Goal: Information Seeking & Learning: Check status

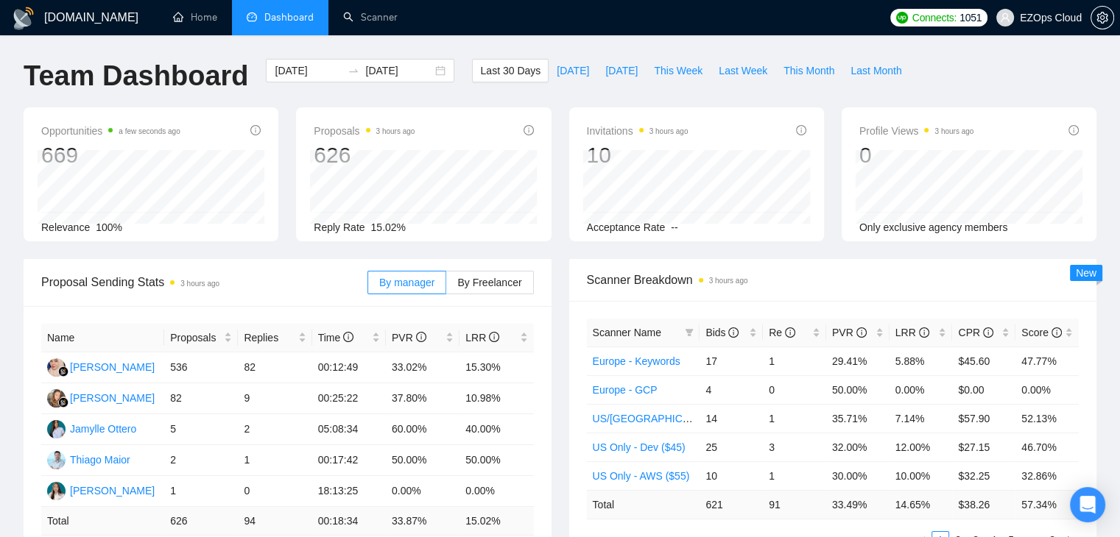
click at [548, 105] on div "Last 30 Days [DATE] [DATE] This Week Last Week This Month Last Month" at bounding box center [690, 83] width 455 height 49
click at [842, 76] on button "Last Month" at bounding box center [875, 71] width 67 height 24
type input "[DATE]"
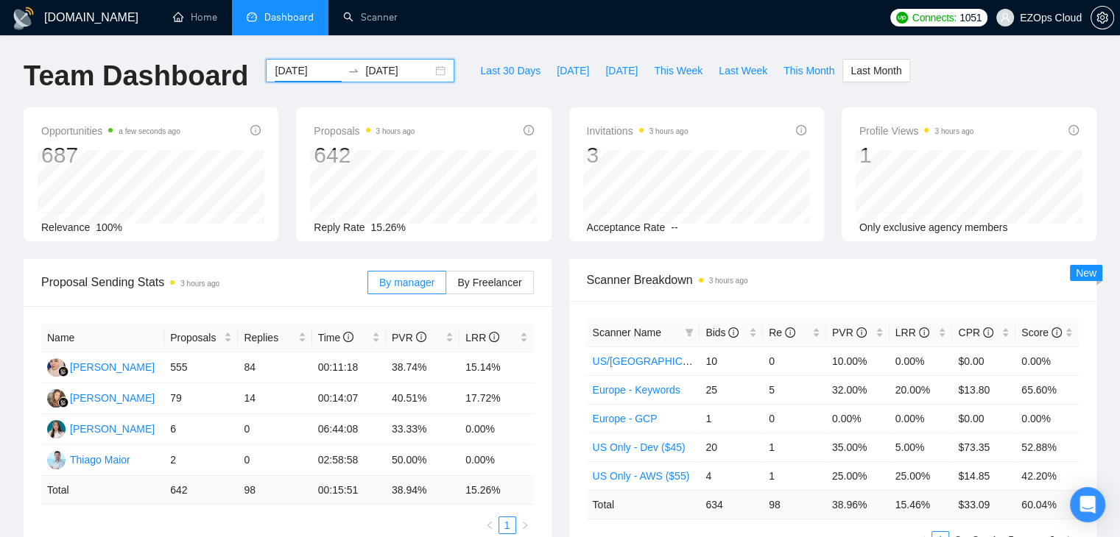
click at [275, 66] on input "[DATE]" at bounding box center [308, 71] width 67 height 16
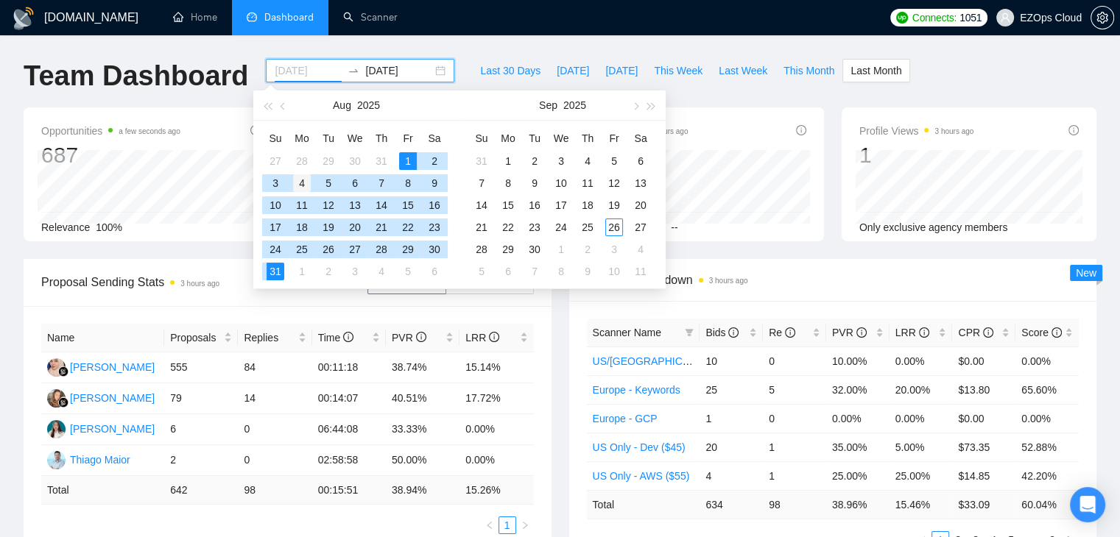
type input "[DATE]"
click at [300, 182] on div "4" at bounding box center [302, 183] width 18 height 18
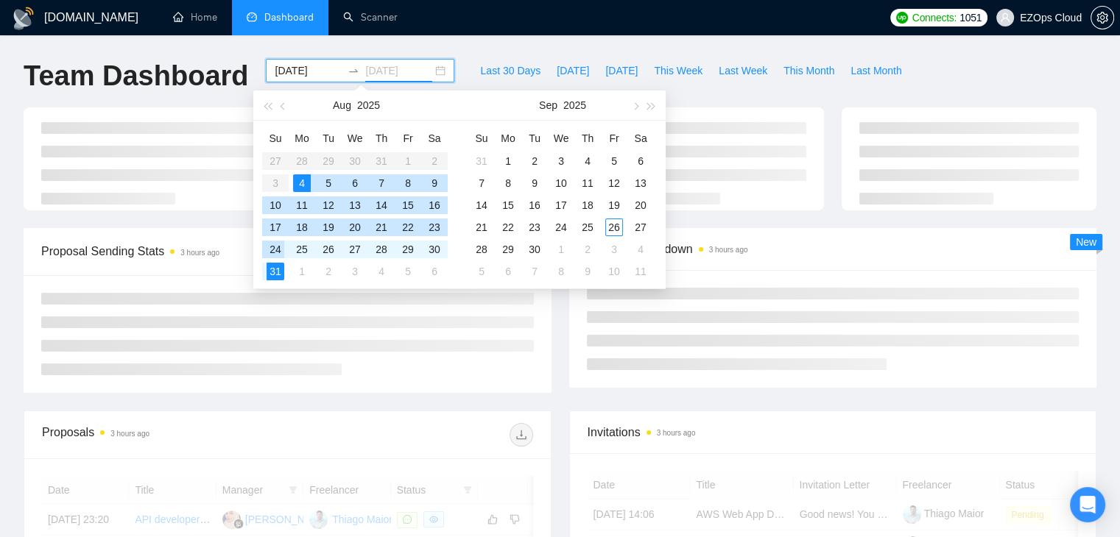
type input "[DATE]"
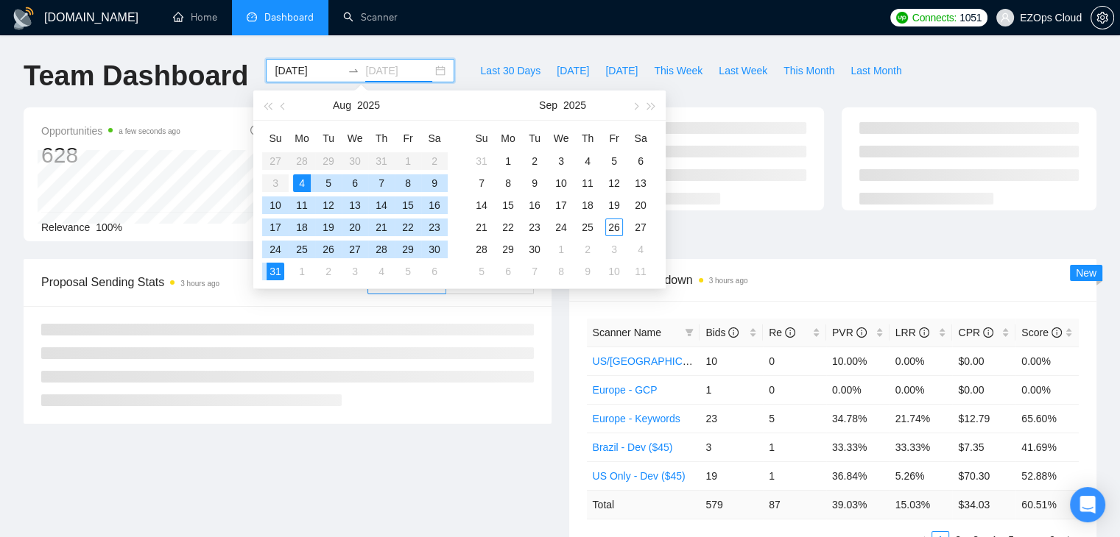
click at [277, 264] on div "31" at bounding box center [275, 272] width 18 height 18
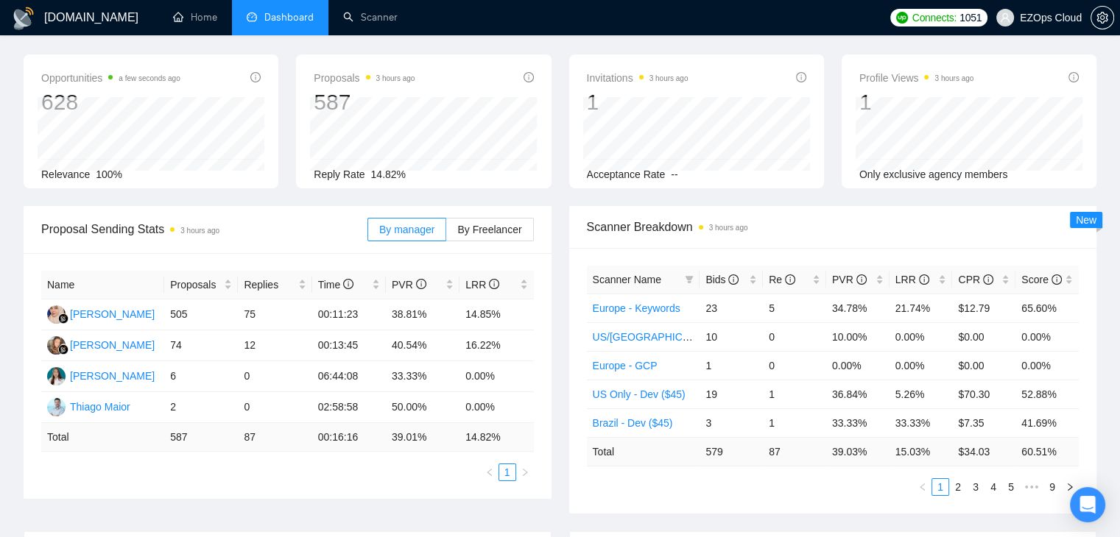
scroll to position [56, 0]
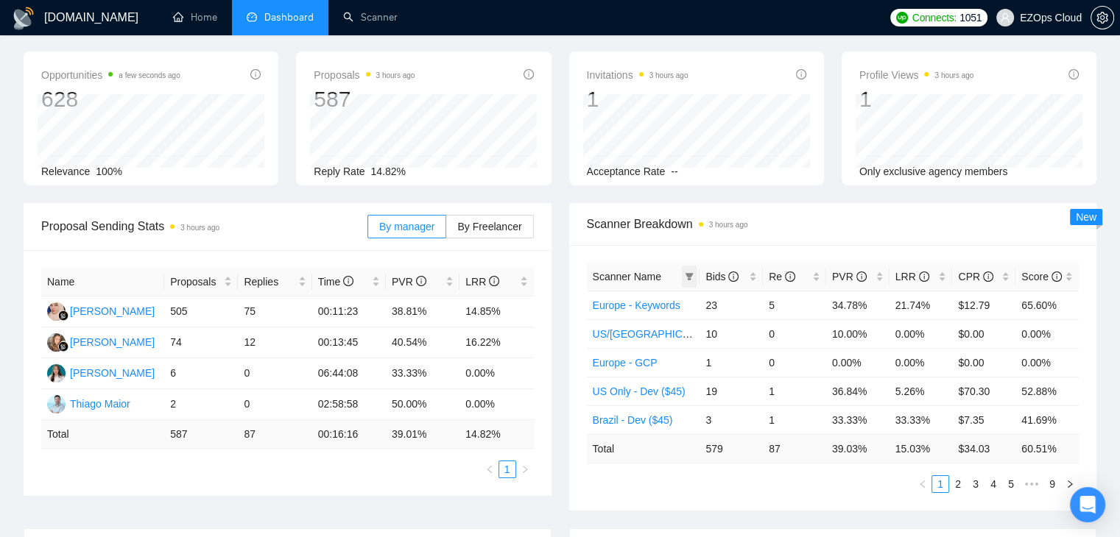
click at [695, 272] on span at bounding box center [689, 277] width 15 height 22
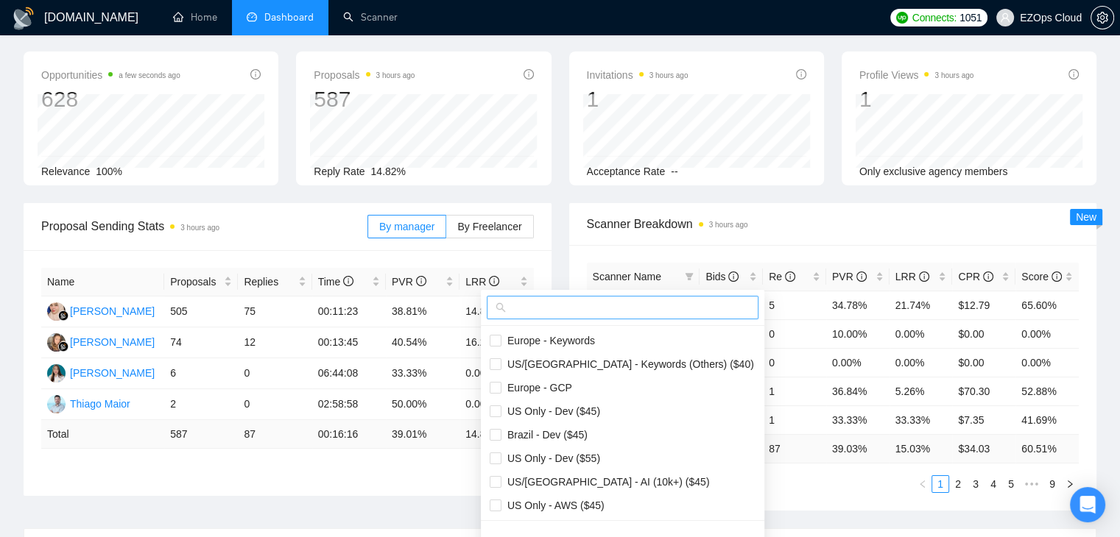
click at [630, 302] on input "text" at bounding box center [629, 308] width 241 height 16
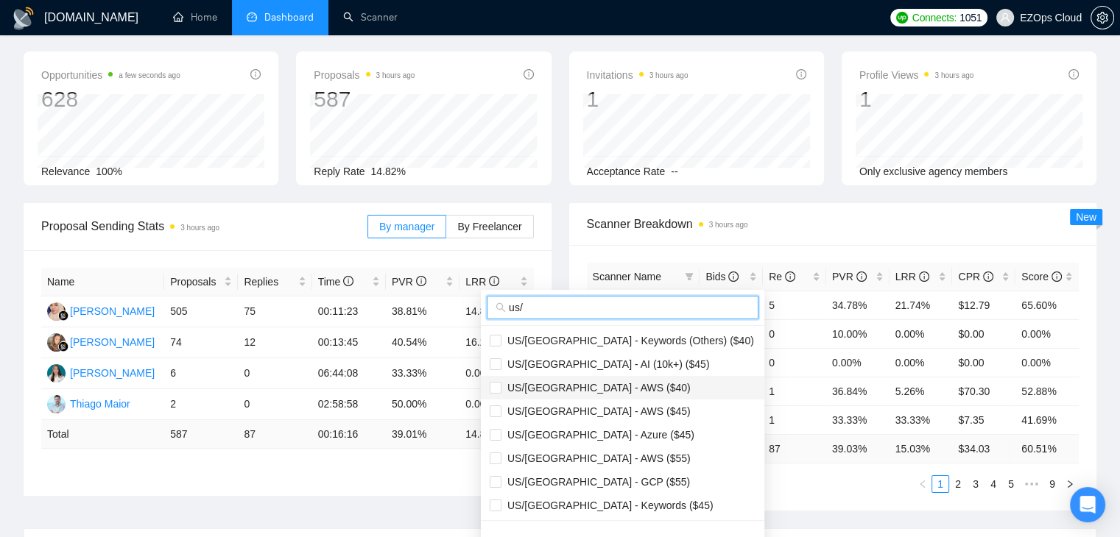
type input "us/"
click at [543, 394] on span "US/[GEOGRAPHIC_DATA] - AWS ($40)" at bounding box center [623, 388] width 266 height 16
checkbox input "true"
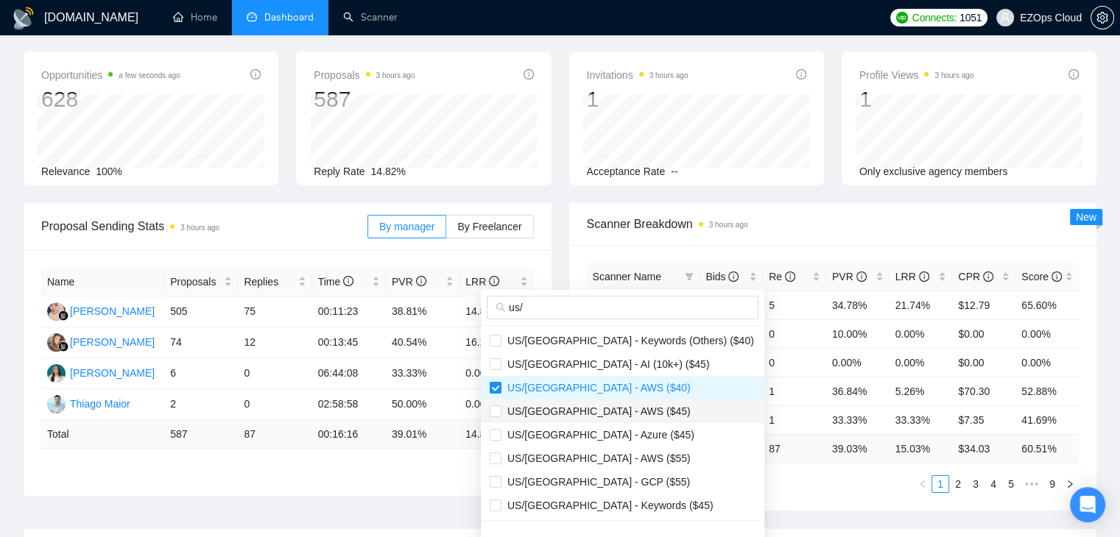
click at [543, 408] on span "US/[GEOGRAPHIC_DATA] - AWS ($45)" at bounding box center [595, 412] width 189 height 12
checkbox input "true"
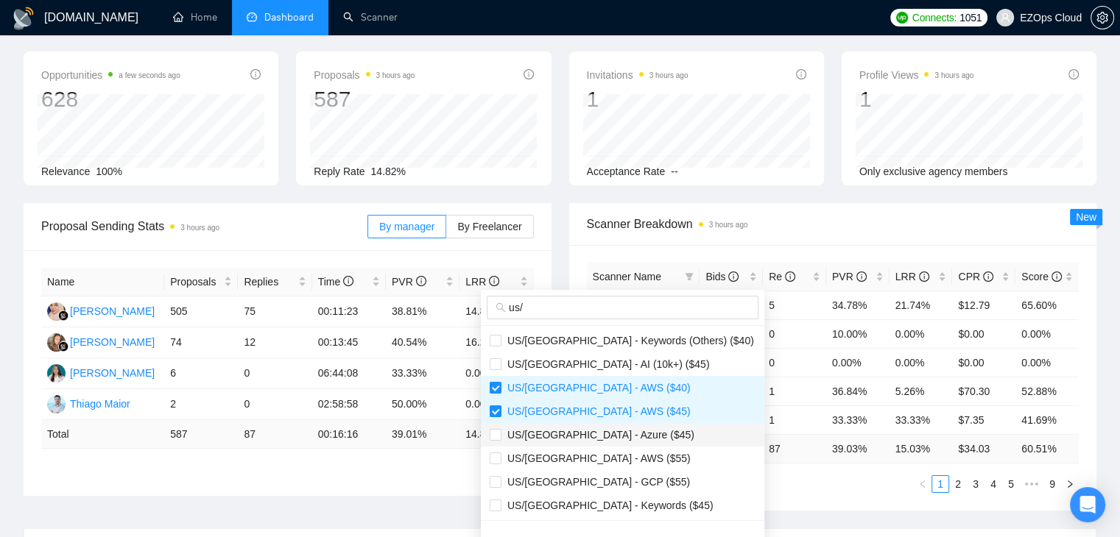
click at [549, 434] on span "US/[GEOGRAPHIC_DATA] - Azure ($45)" at bounding box center [597, 435] width 193 height 12
checkbox input "true"
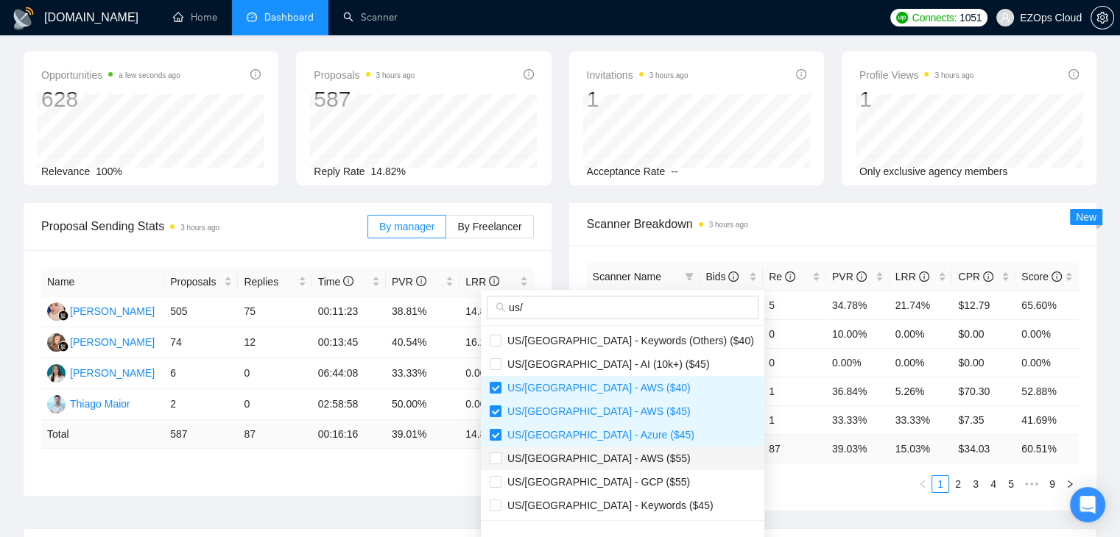
click at [546, 462] on span "US/[GEOGRAPHIC_DATA] - AWS ($55)" at bounding box center [595, 459] width 189 height 12
checkbox input "true"
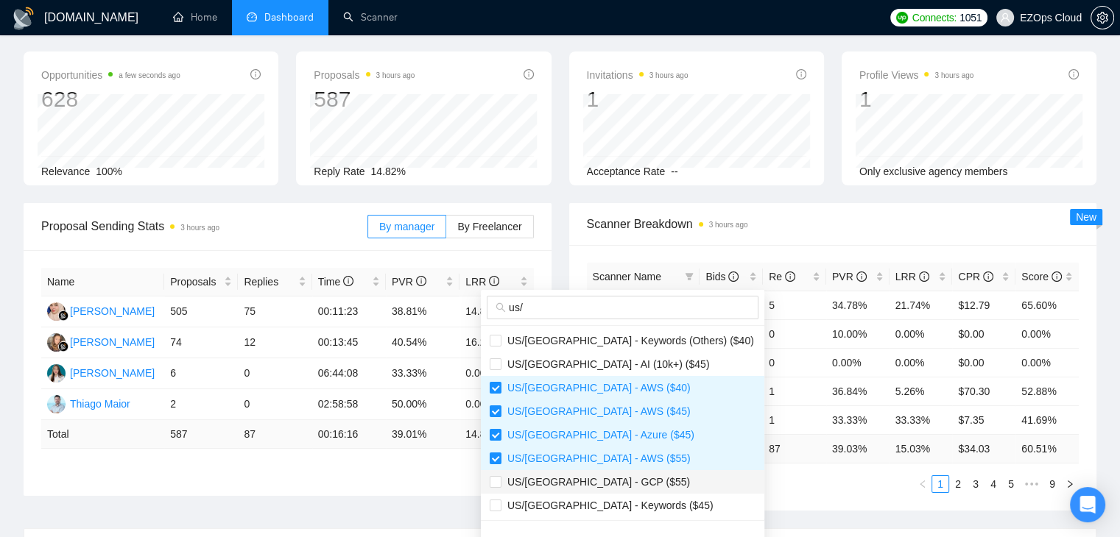
click at [548, 484] on span "US/[GEOGRAPHIC_DATA] - GCP ($55)" at bounding box center [595, 482] width 188 height 12
checkbox input "true"
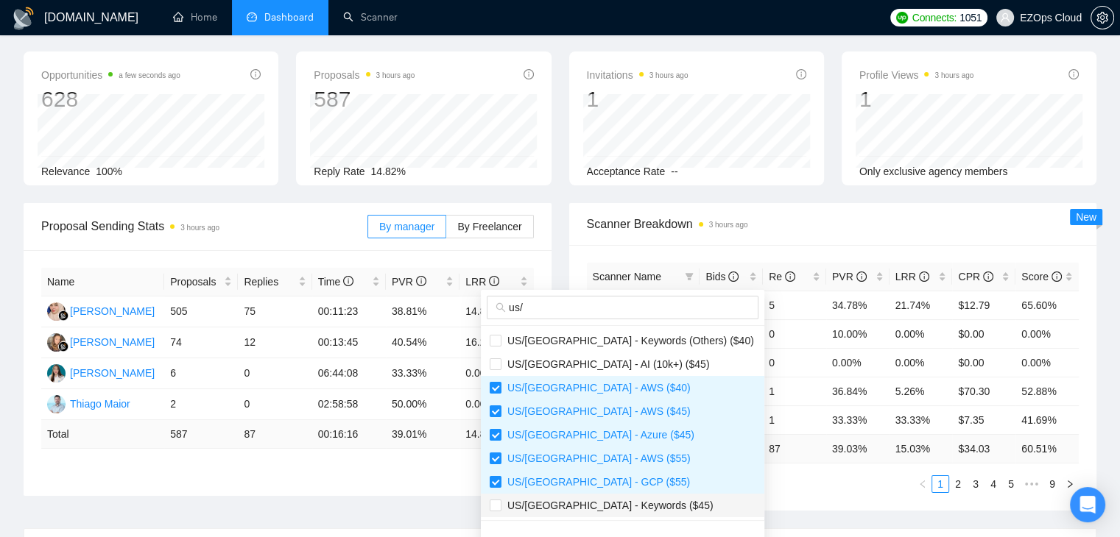
click at [553, 507] on span "US/[GEOGRAPHIC_DATA] - Keywords ($45)" at bounding box center [607, 506] width 212 height 12
checkbox input "true"
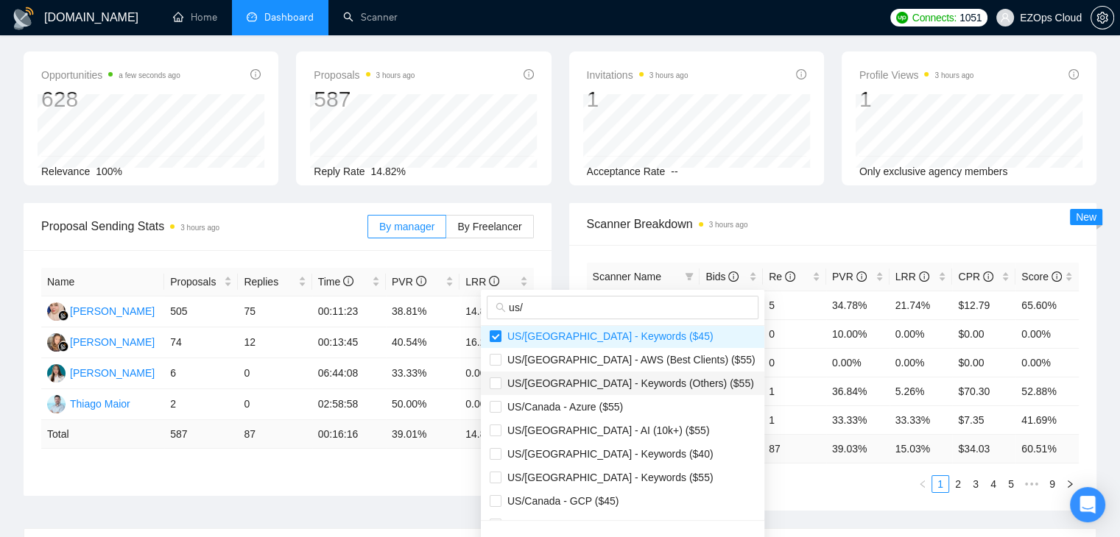
click at [551, 378] on span "US/[GEOGRAPHIC_DATA] - Keywords (Others) ($55)" at bounding box center [627, 384] width 252 height 12
checkbox input "true"
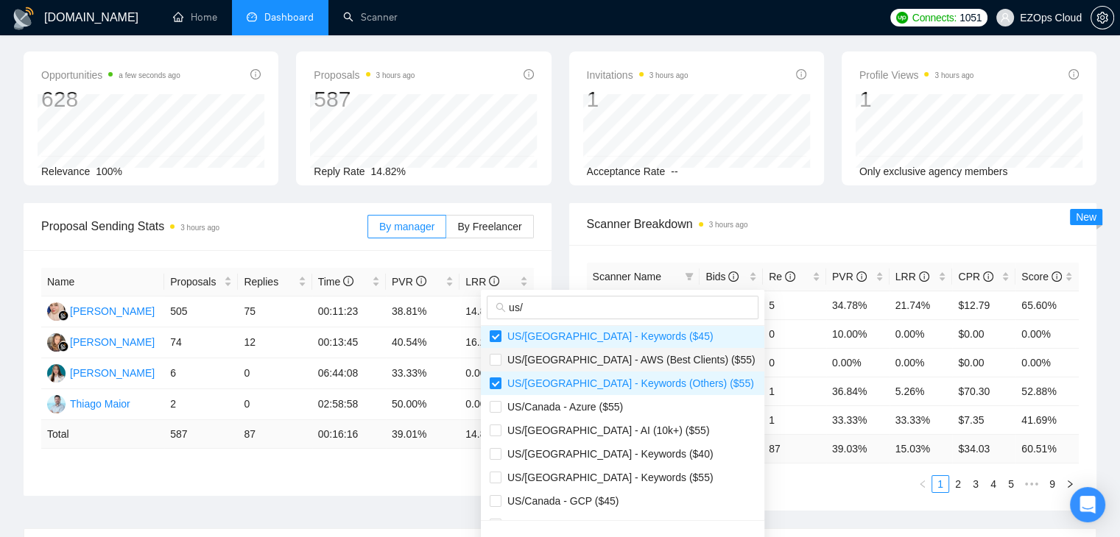
click at [545, 360] on span "US/[GEOGRAPHIC_DATA] - AWS (Best Clients) ($55)" at bounding box center [628, 360] width 254 height 12
checkbox input "true"
click at [554, 401] on span "US/Canada - Azure ($55)" at bounding box center [561, 407] width 121 height 12
checkbox input "true"
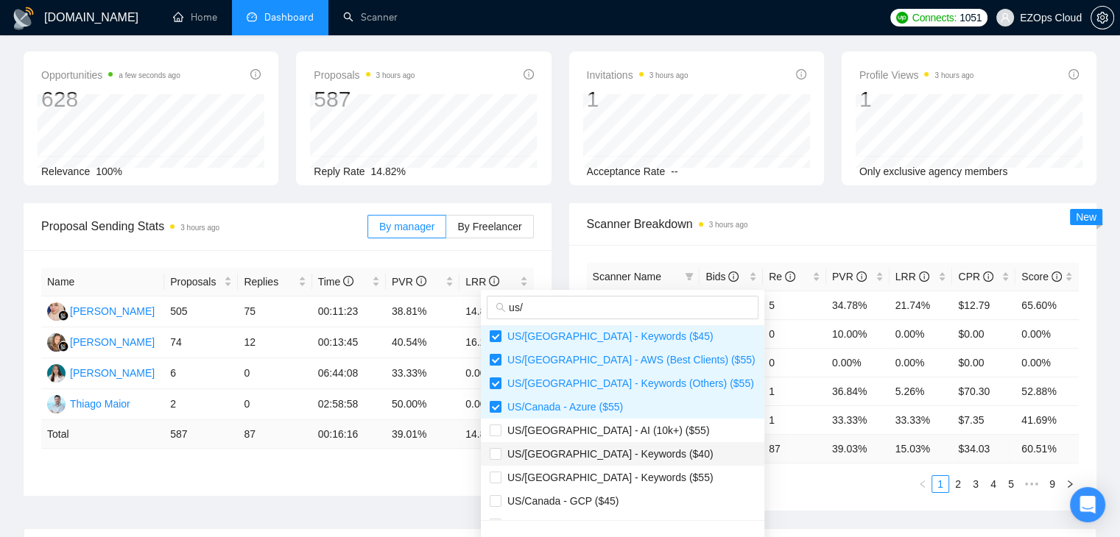
click at [564, 459] on span "US/[GEOGRAPHIC_DATA] - Keywords ($40)" at bounding box center [607, 454] width 212 height 12
checkbox input "true"
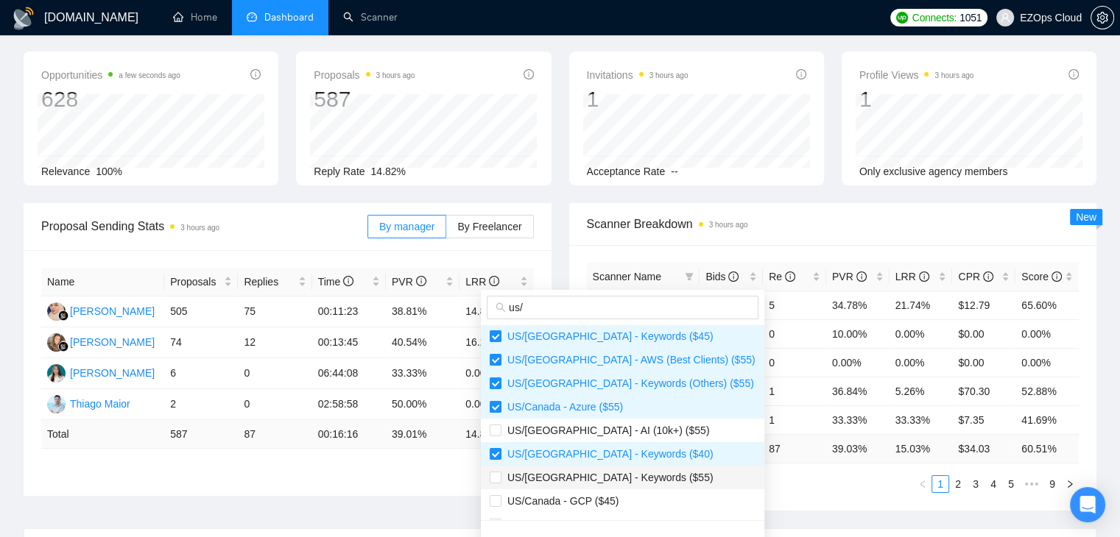
click at [565, 478] on span "US/[GEOGRAPHIC_DATA] - Keywords ($55)" at bounding box center [607, 478] width 212 height 12
checkbox input "true"
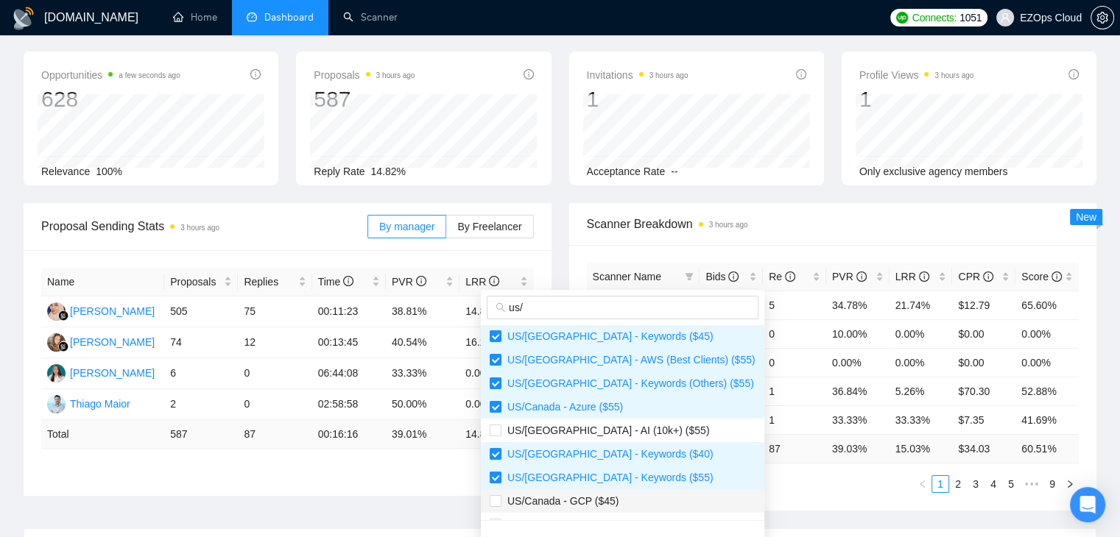
click at [565, 503] on span "US/Canada - GCP ($45)" at bounding box center [559, 501] width 117 height 12
checkbox input "true"
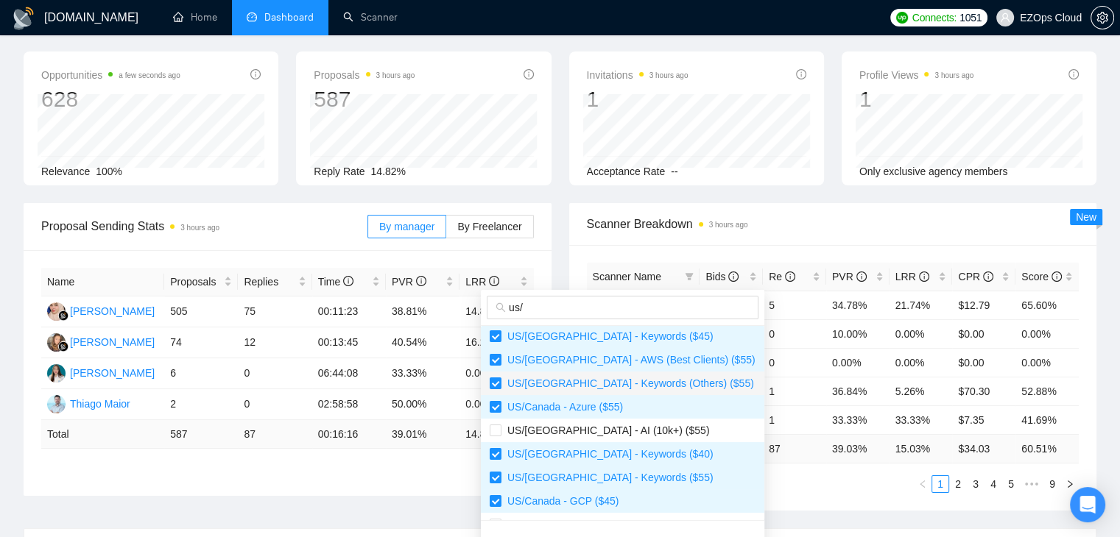
click at [615, 381] on span "US/[GEOGRAPHIC_DATA] - Keywords (Others) ($55)" at bounding box center [627, 384] width 252 height 12
checkbox input "false"
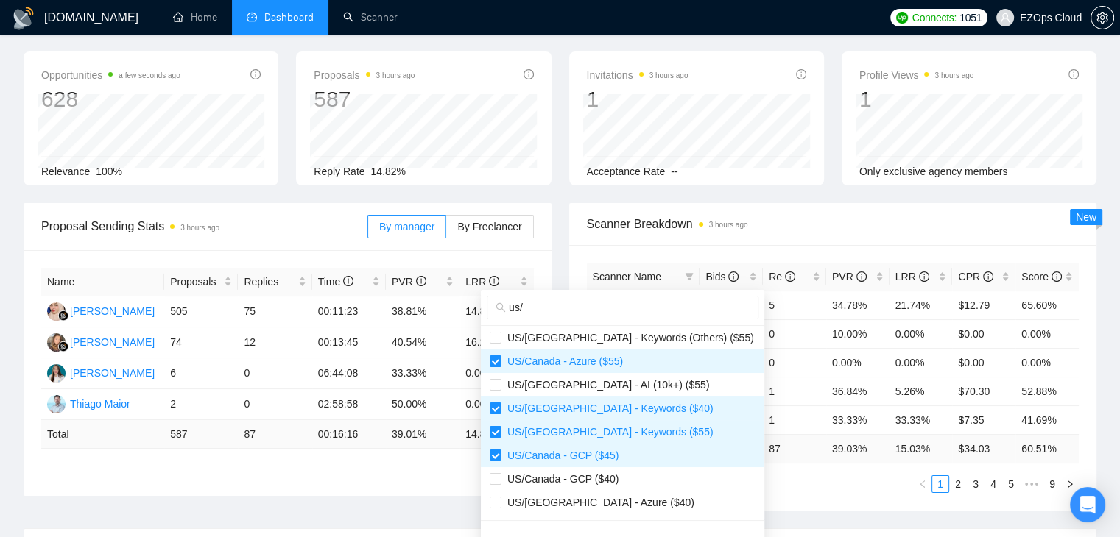
scroll to position [236, 0]
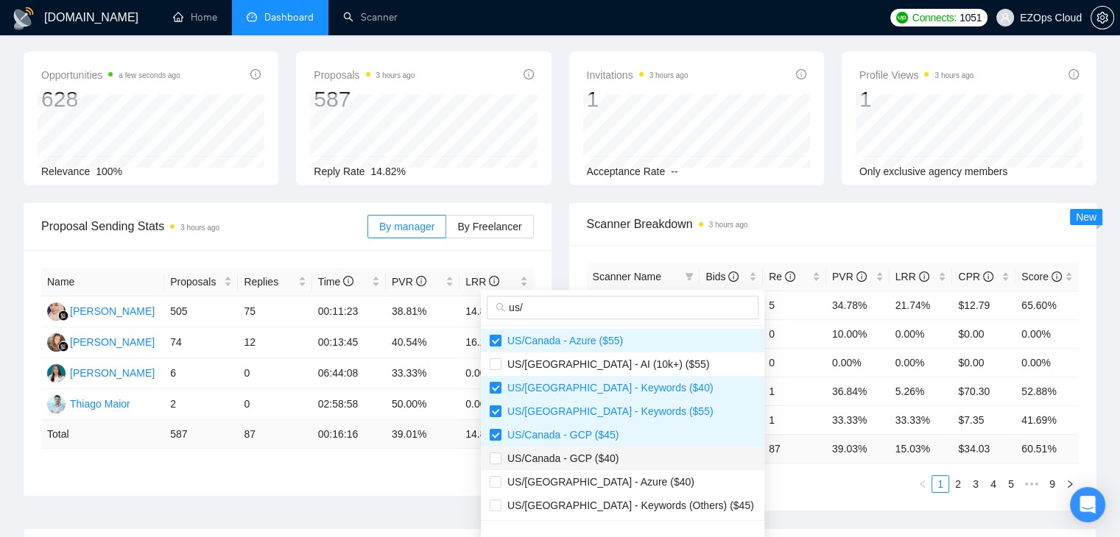
click at [584, 461] on span "US/Canada - GCP ($40)" at bounding box center [559, 459] width 117 height 12
checkbox input "true"
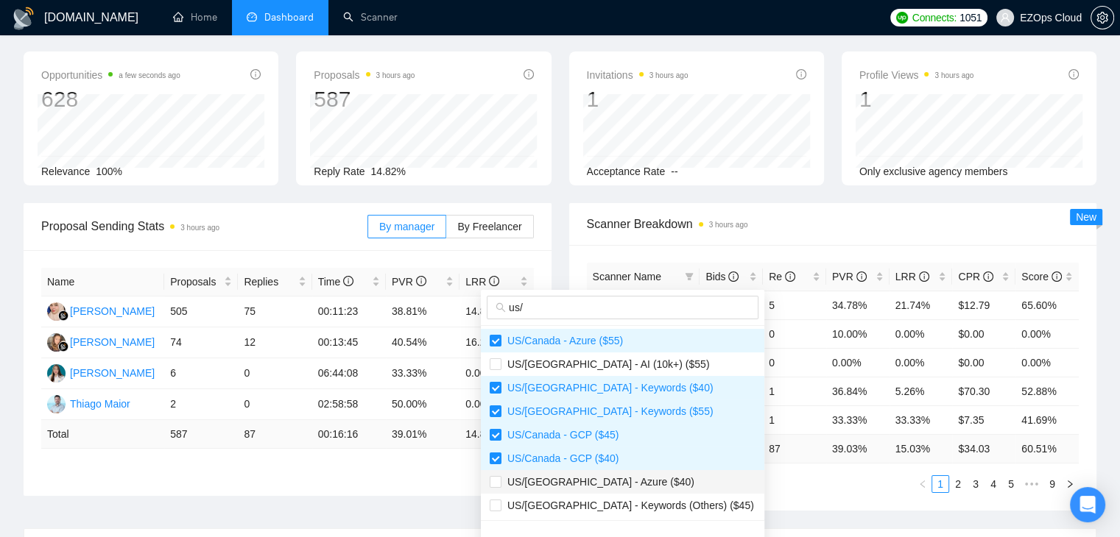
click at [584, 481] on span "US/[GEOGRAPHIC_DATA] - Azure ($40)" at bounding box center [597, 482] width 193 height 12
checkbox input "true"
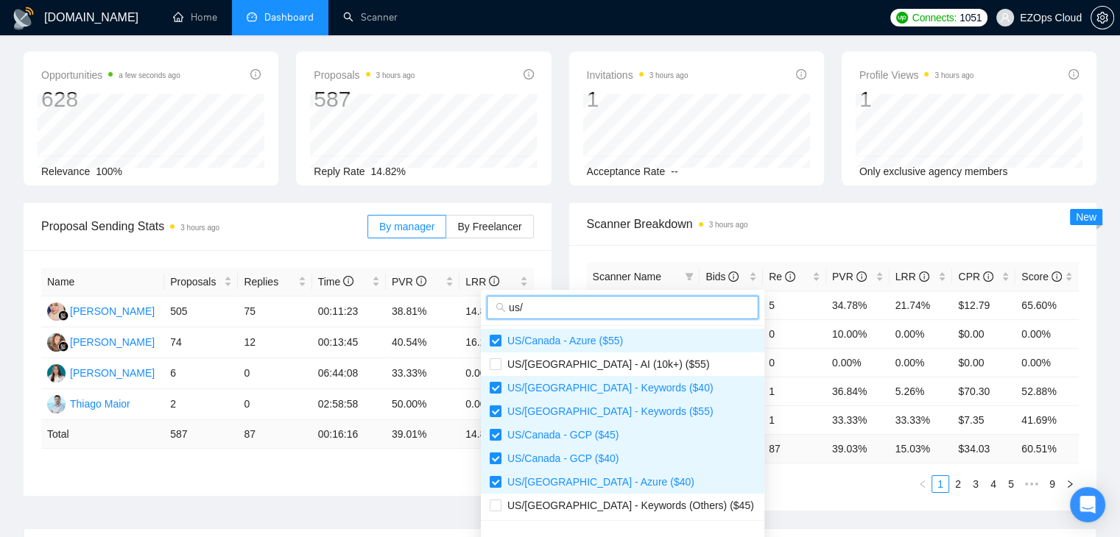
click at [589, 314] on input "us/" at bounding box center [629, 308] width 241 height 16
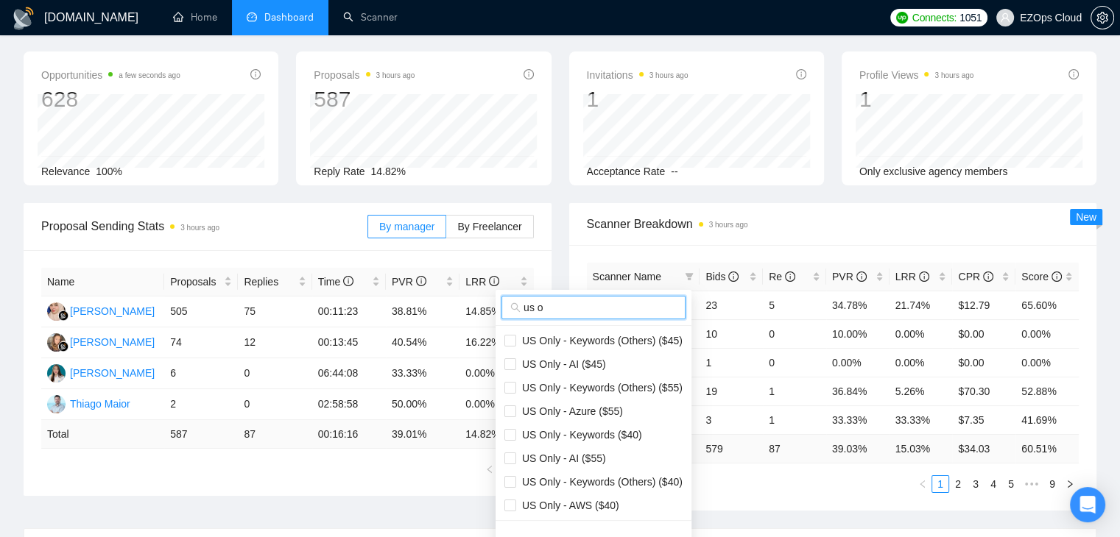
scroll to position [188, 0]
type input "us on"
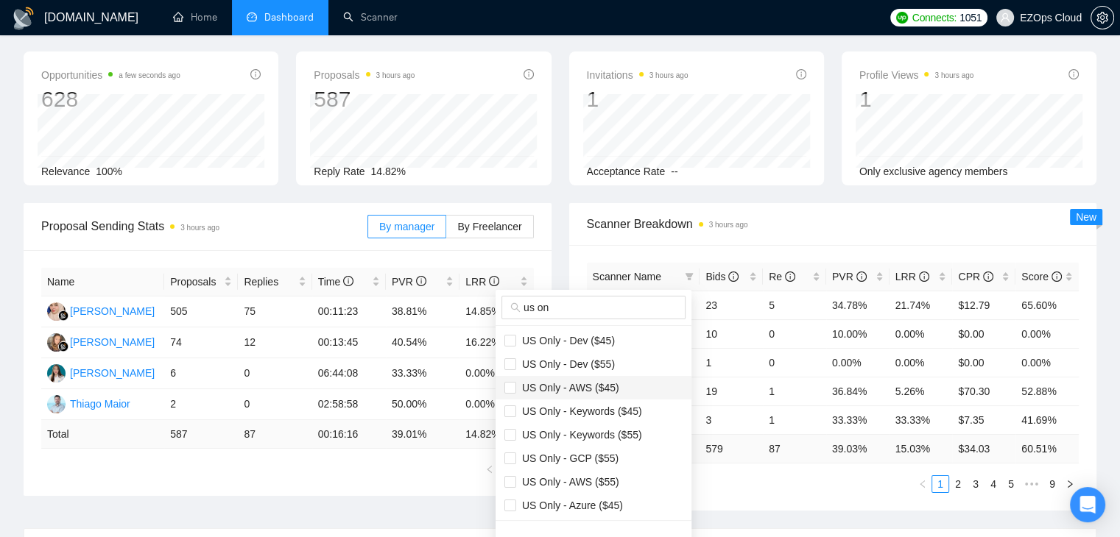
click at [538, 382] on span "US Only - AWS ($45)" at bounding box center [567, 388] width 103 height 12
checkbox input "true"
click at [540, 414] on span "US Only - Keywords ($45)" at bounding box center [579, 412] width 126 height 12
checkbox input "true"
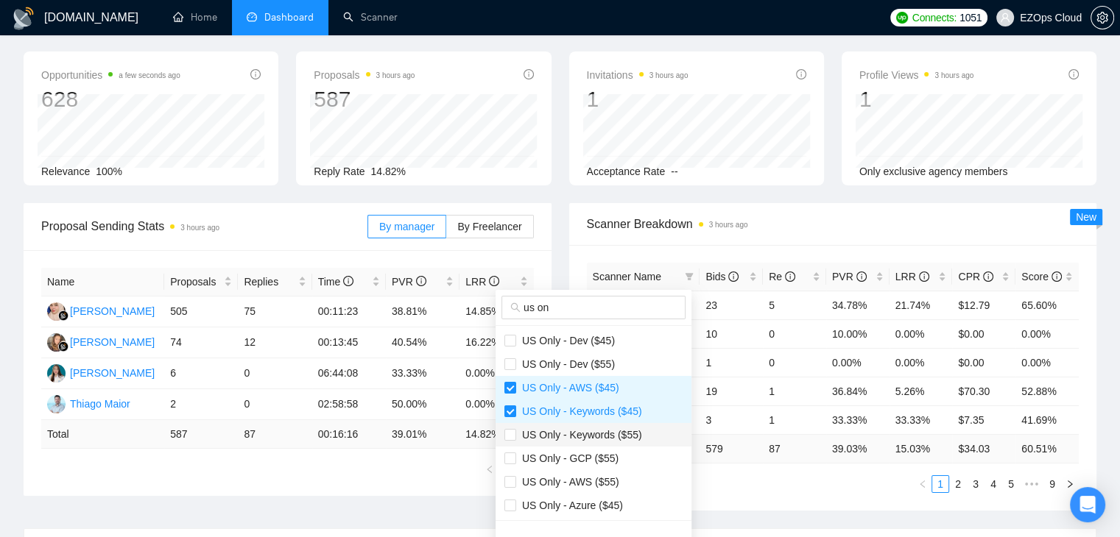
click at [543, 437] on span "US Only - Keywords ($55)" at bounding box center [579, 435] width 126 height 12
checkbox input "true"
click at [542, 461] on span "US Only - GCP ($55)" at bounding box center [567, 459] width 102 height 12
checkbox input "true"
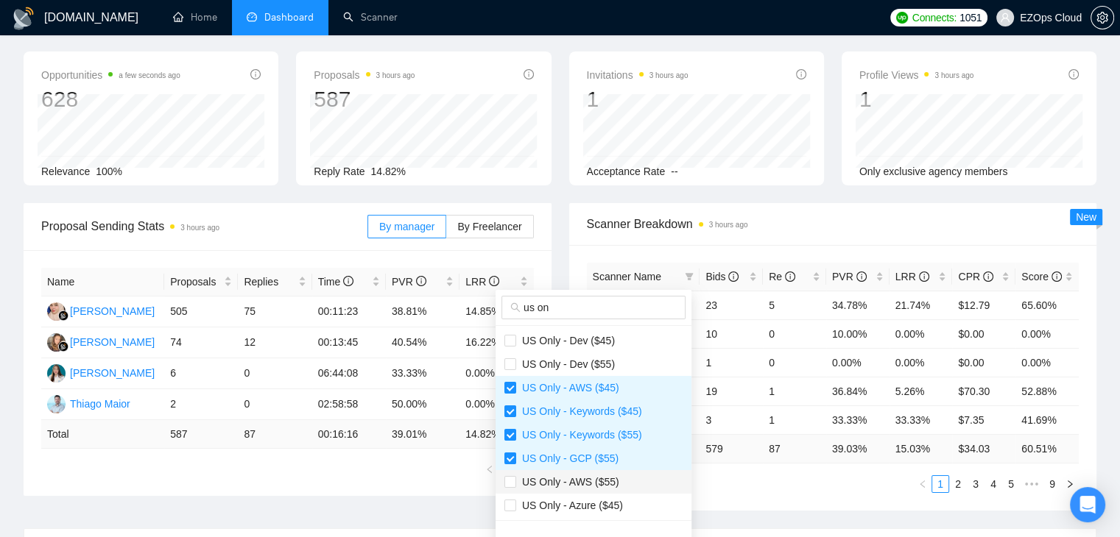
click at [540, 491] on li "US Only - AWS ($55)" at bounding box center [593, 482] width 196 height 24
checkbox input "true"
click at [543, 502] on span "US Only - Azure ($45)" at bounding box center [569, 506] width 107 height 12
checkbox input "true"
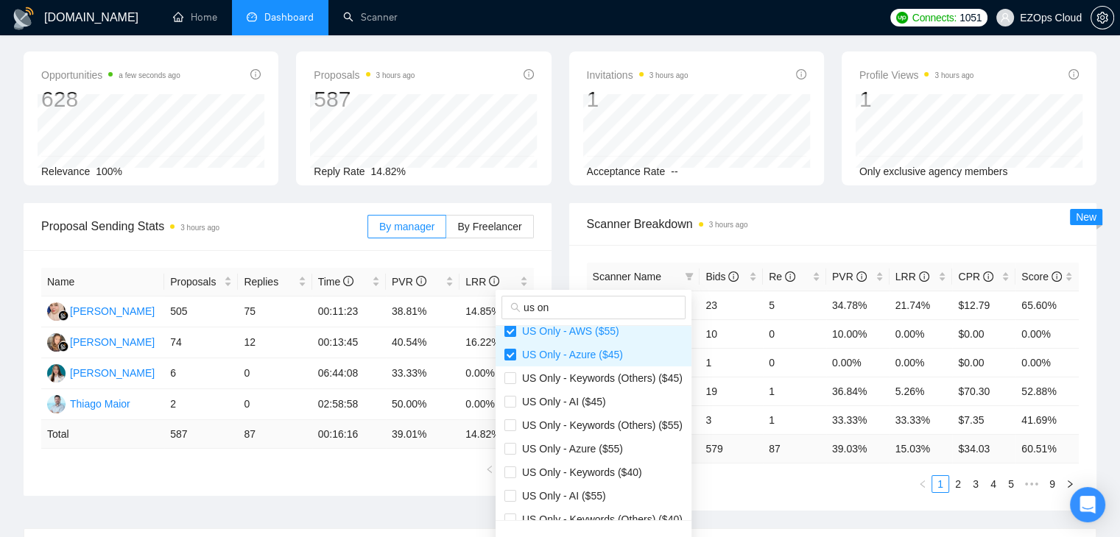
scroll to position [169, 0]
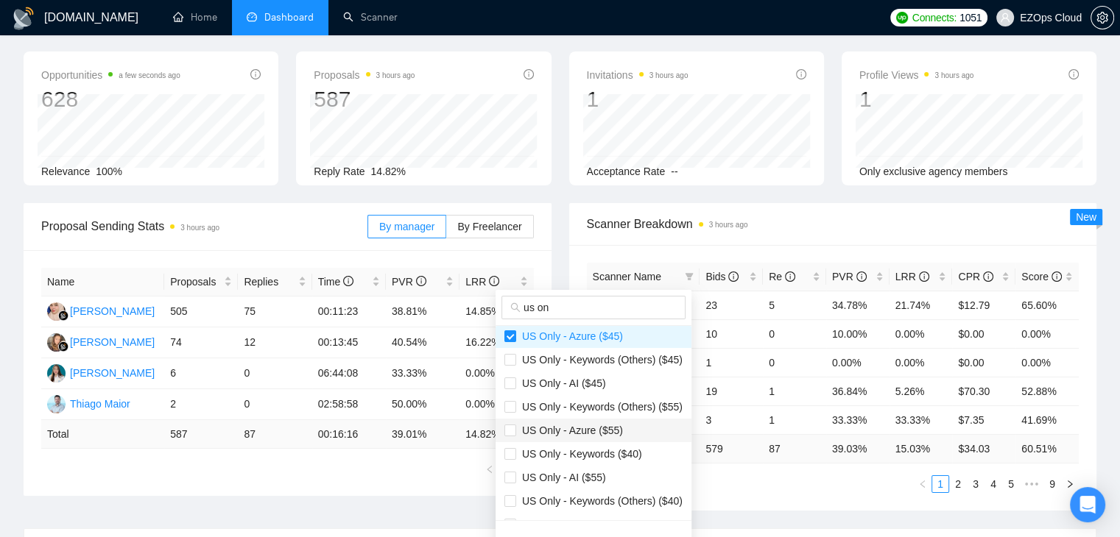
click at [527, 434] on span "US Only - Azure ($55)" at bounding box center [569, 431] width 107 height 12
checkbox input "true"
click at [531, 450] on span "US Only - Keywords ($40)" at bounding box center [579, 454] width 126 height 12
checkbox input "true"
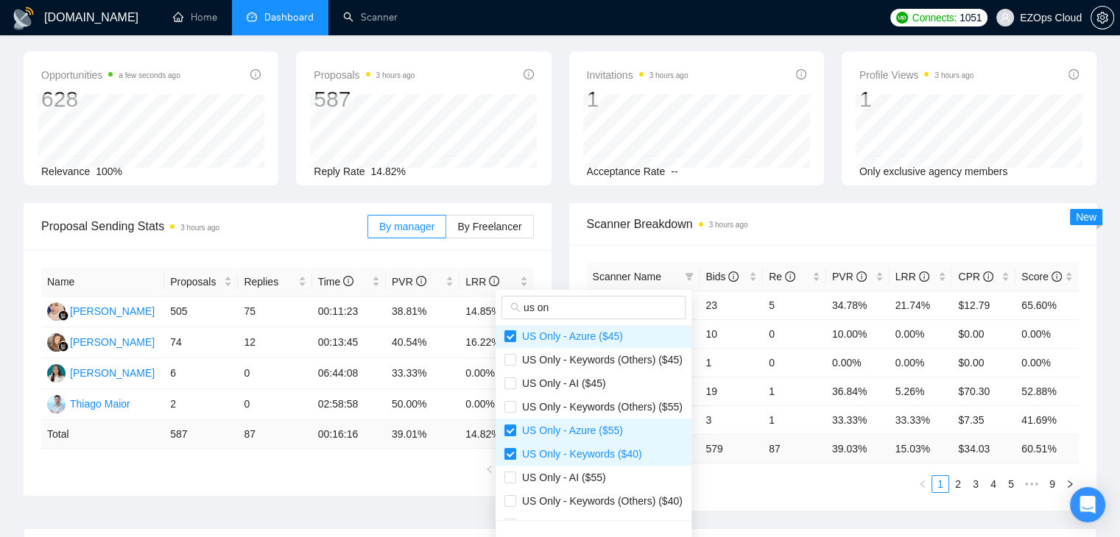
scroll to position [188, 0]
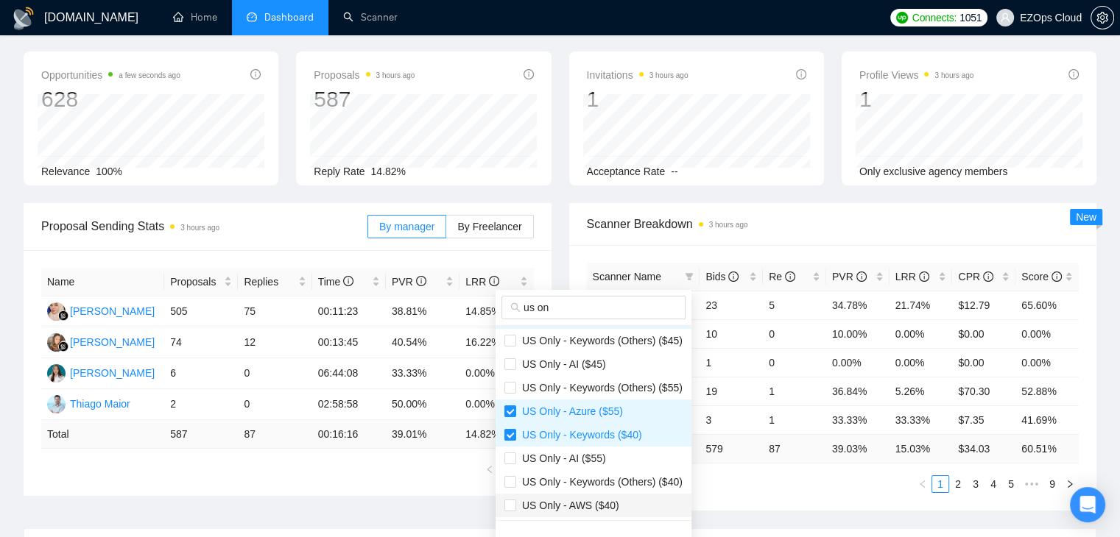
click at [611, 511] on span "US Only - AWS ($40)" at bounding box center [567, 506] width 103 height 12
checkbox input "true"
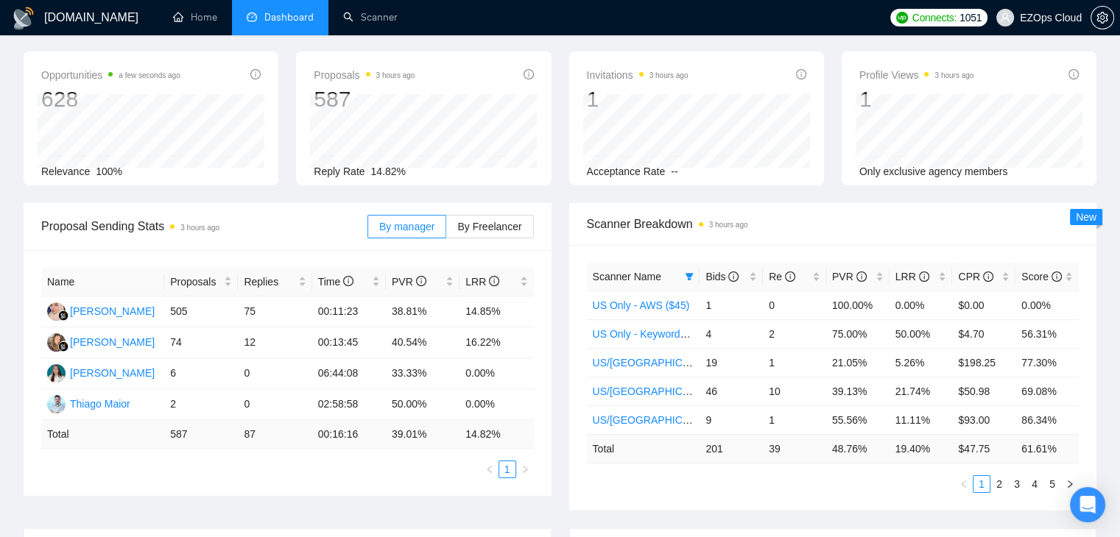
scroll to position [156, 0]
click at [757, 498] on div "Scanner Name Bids Re PVR LRR CPR Score US Only - AWS ($45) 1 0 100.00% 0.00% $0…" at bounding box center [833, 378] width 528 height 266
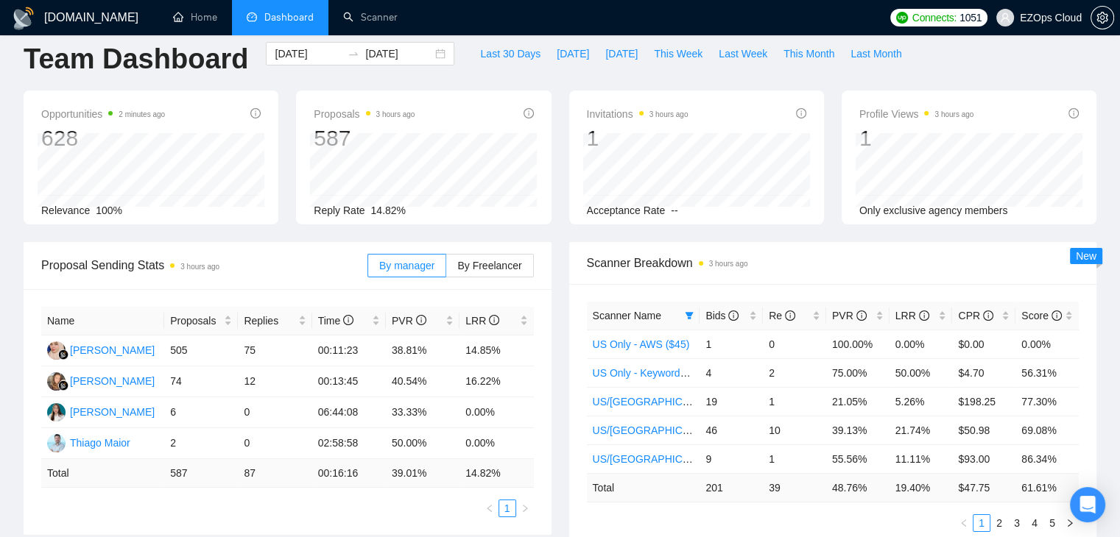
scroll to position [0, 0]
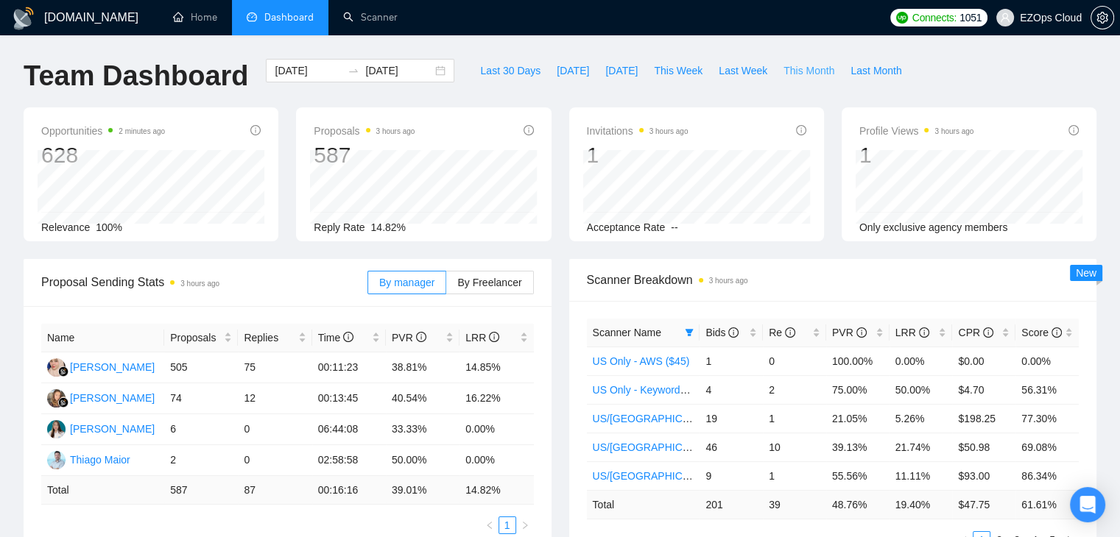
click at [785, 75] on span "This Month" at bounding box center [808, 71] width 51 height 16
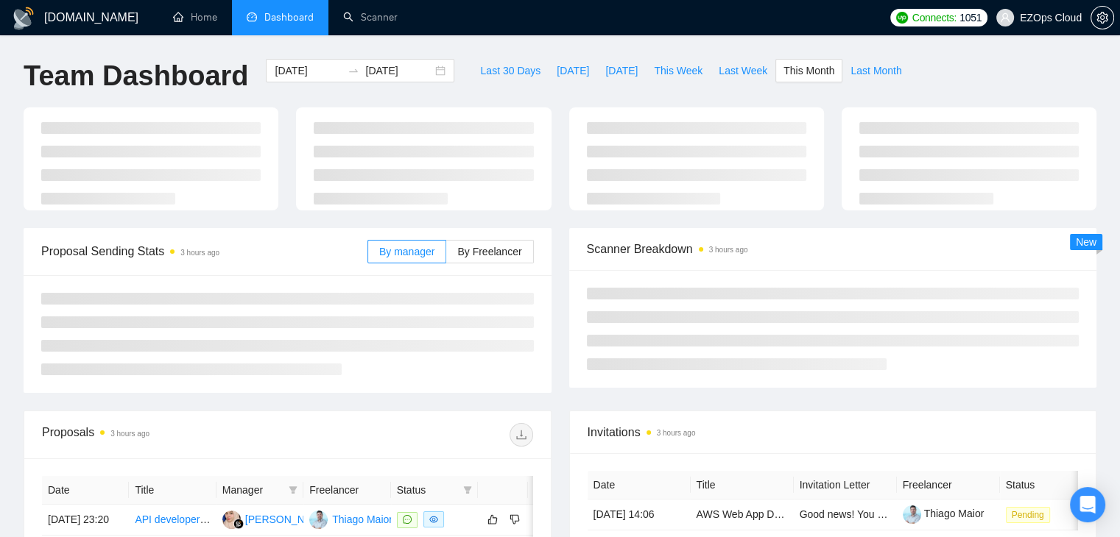
type input "[DATE]"
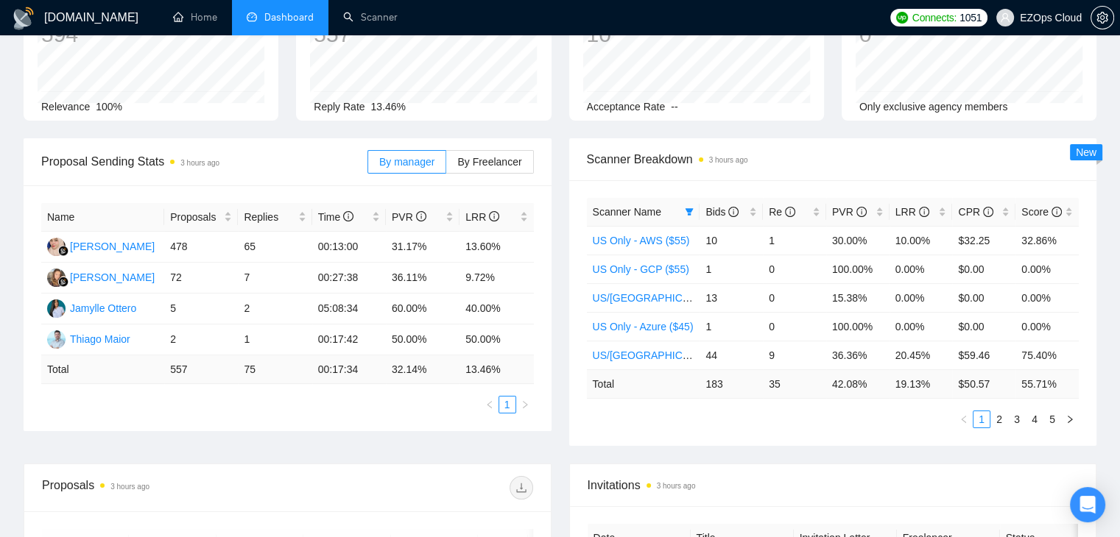
scroll to position [166, 0]
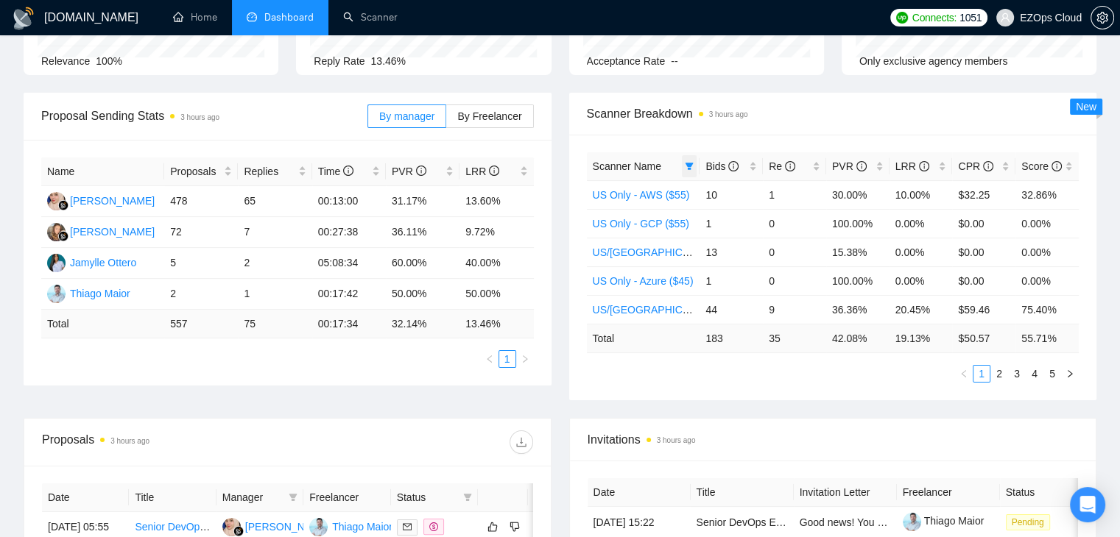
click at [686, 169] on icon "filter" at bounding box center [689, 166] width 9 height 9
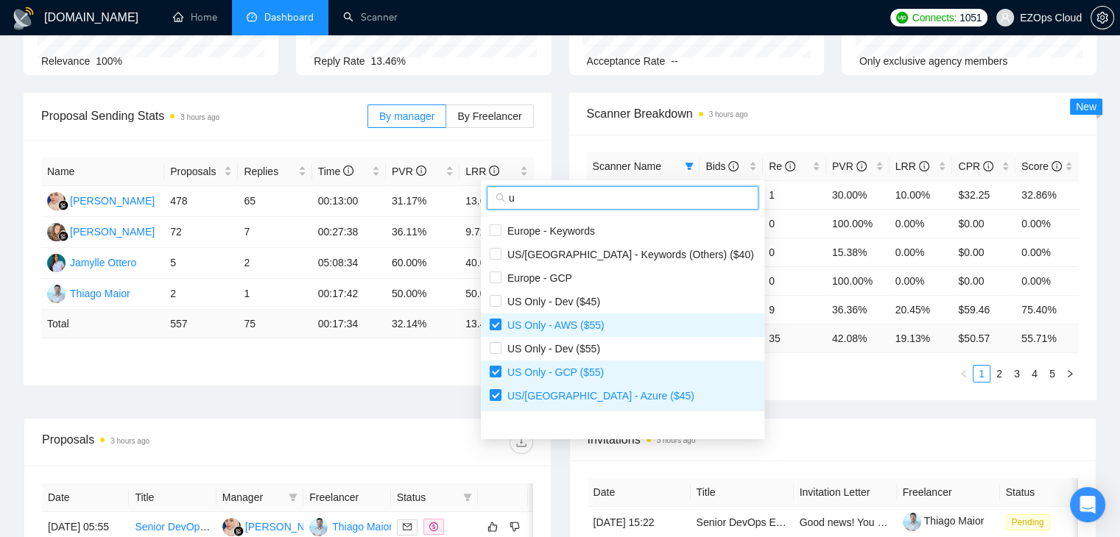
click at [599, 200] on input "u" at bounding box center [629, 198] width 241 height 16
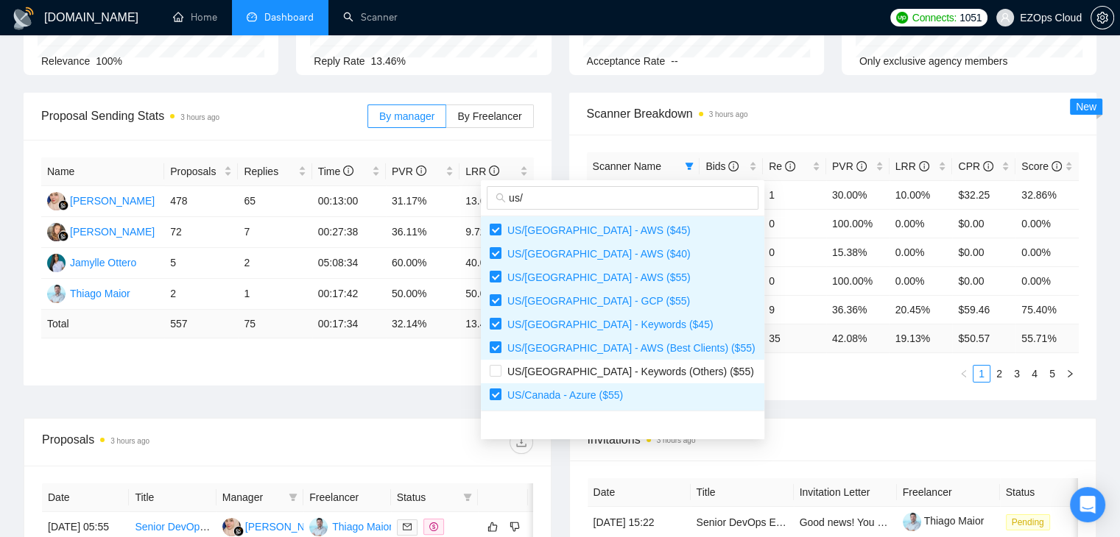
scroll to position [0, 0]
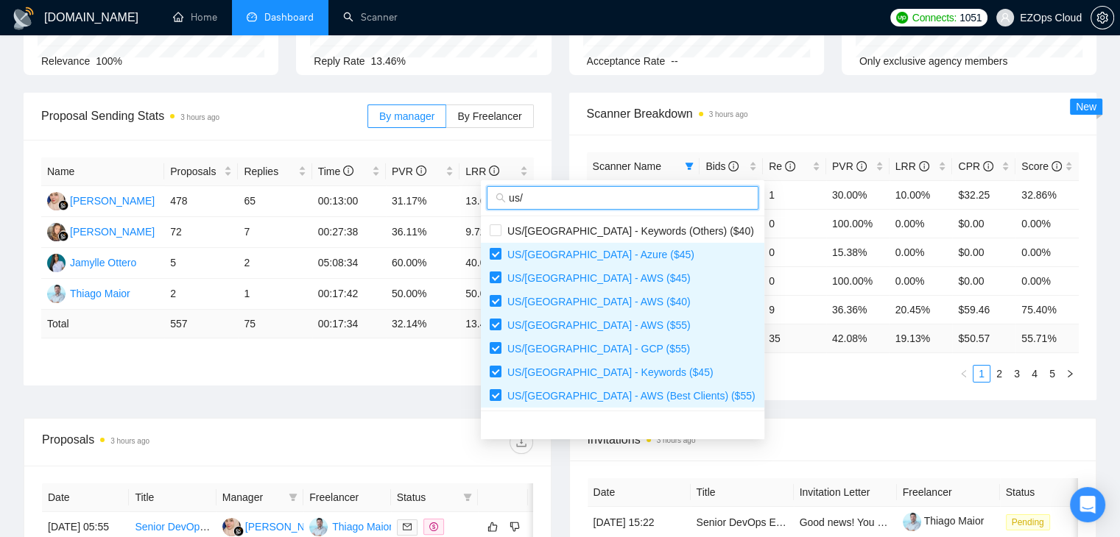
click at [636, 202] on input "us/" at bounding box center [629, 198] width 241 height 16
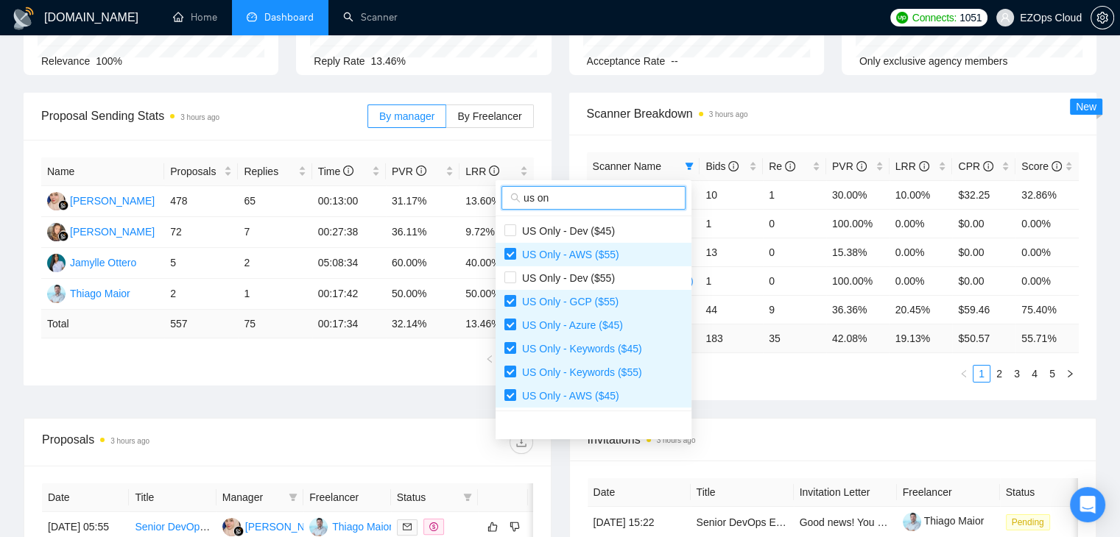
type input "us on"
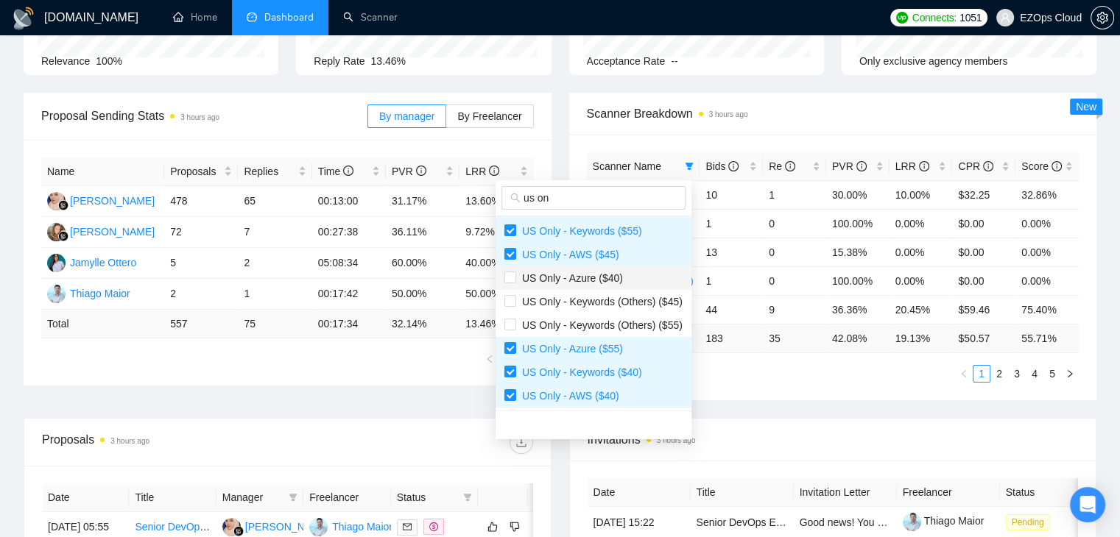
click at [580, 283] on span "US Only - Azure ($40)" at bounding box center [593, 278] width 178 height 16
checkbox input "true"
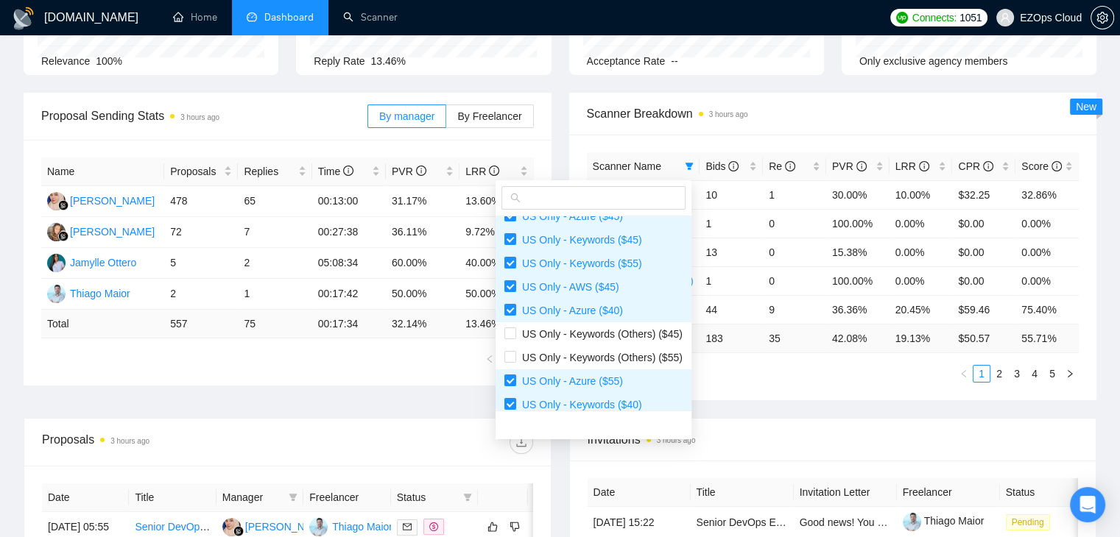
click at [1107, 201] on div "[DOMAIN_NAME] Home Dashboard Scanner Connects: 1051 EZOps Cloud Team Dashboard …" at bounding box center [560, 417] width 1120 height 1167
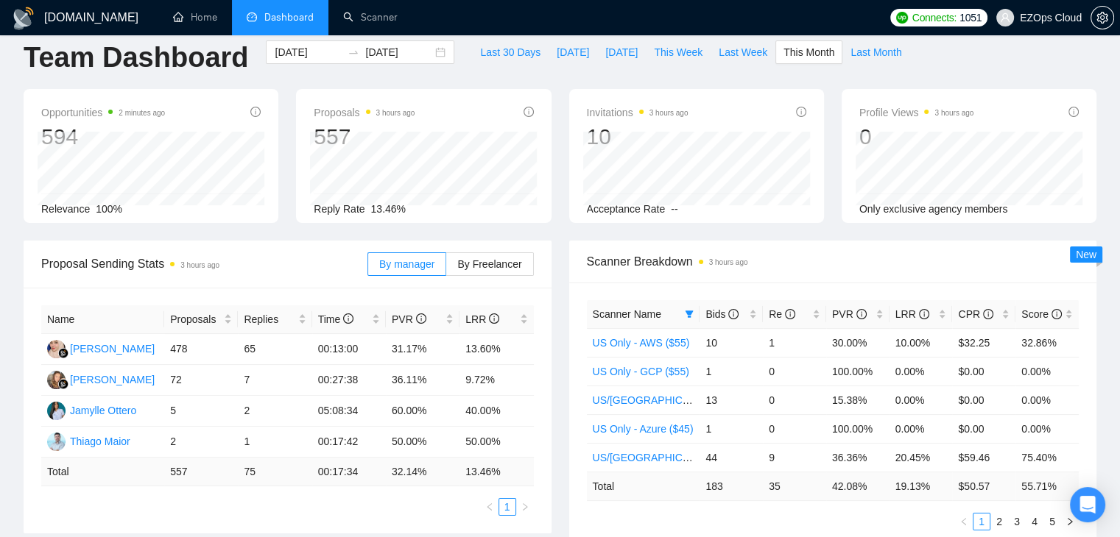
scroll to position [0, 0]
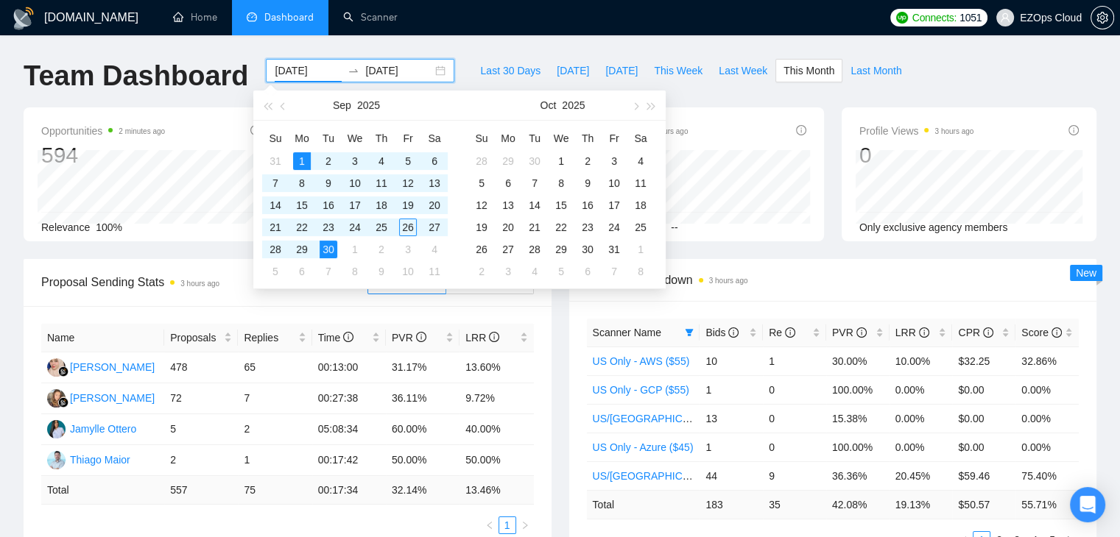
click at [286, 67] on input "[DATE]" at bounding box center [308, 71] width 67 height 16
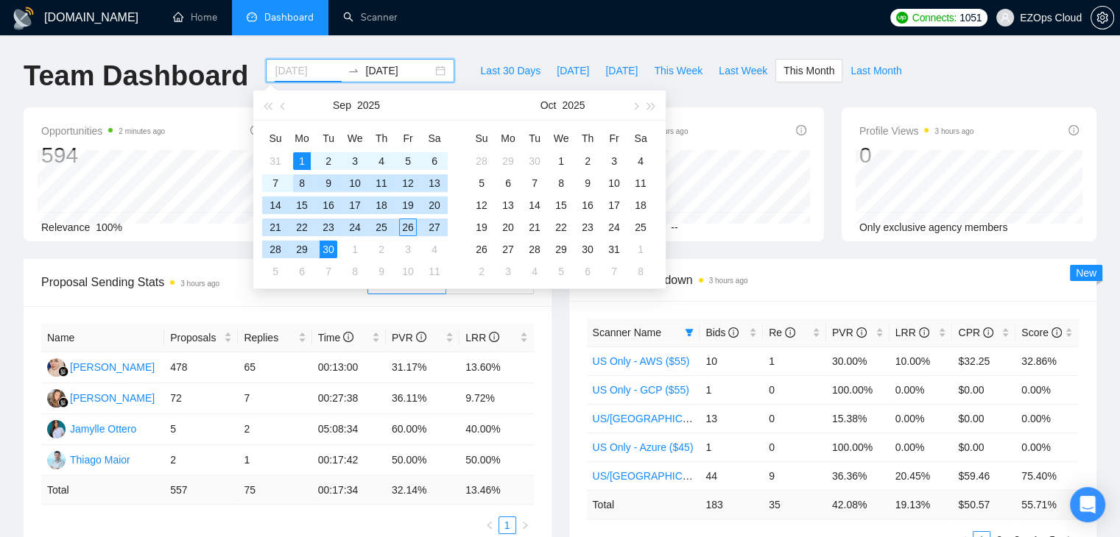
type input "[DATE]"
click at [300, 157] on div "1" at bounding box center [302, 161] width 18 height 18
type input "[DATE]"
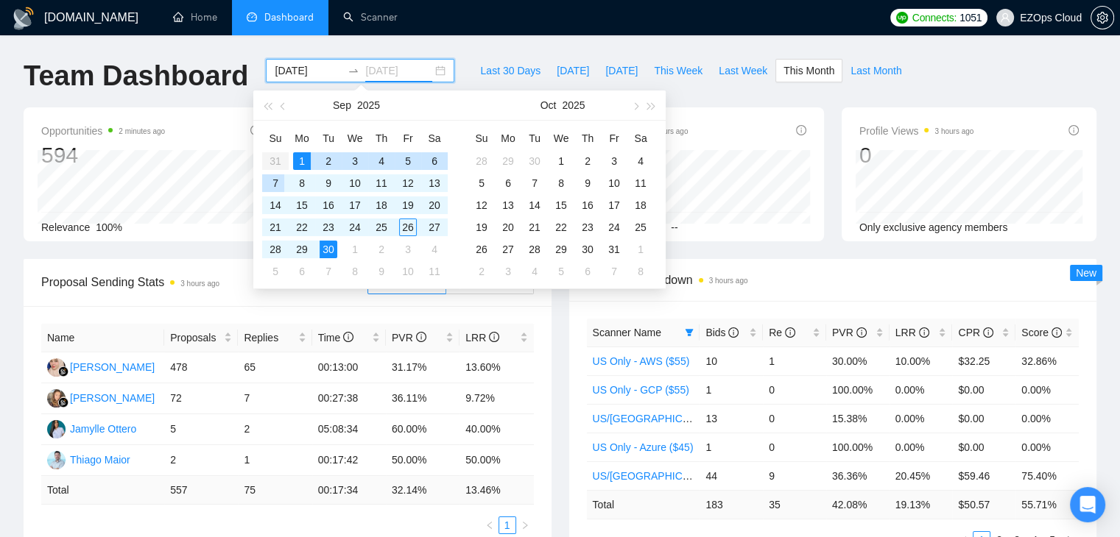
click at [275, 187] on div "7" at bounding box center [275, 183] width 18 height 18
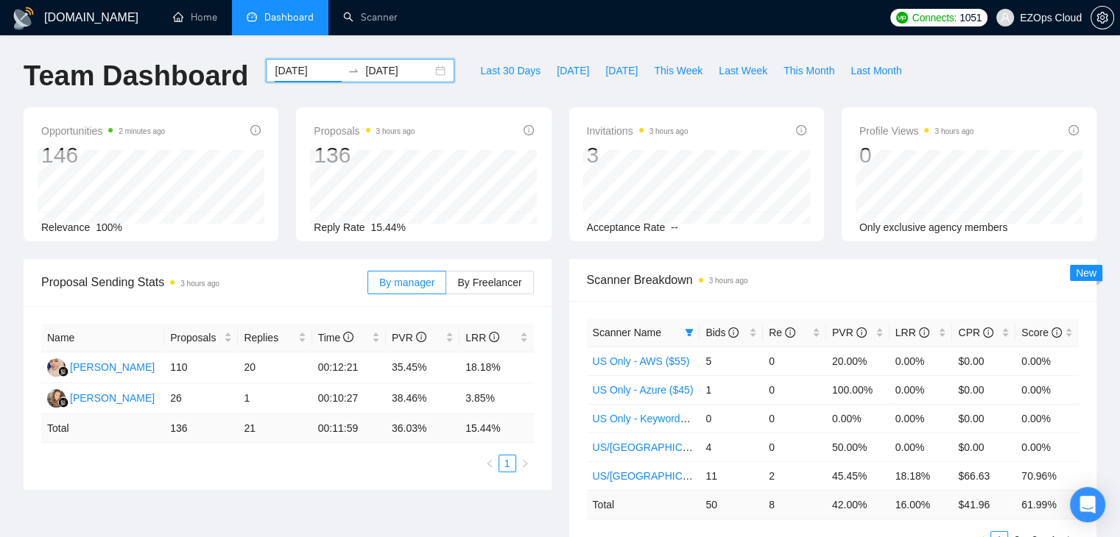
click at [275, 73] on input "[DATE]" at bounding box center [308, 71] width 67 height 16
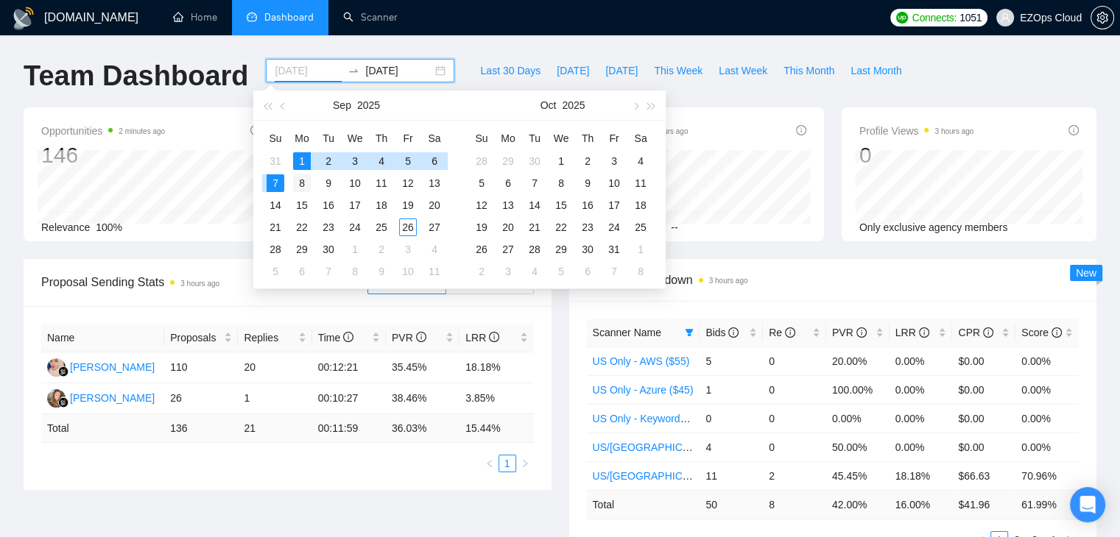
type input "[DATE]"
click at [297, 176] on div "8" at bounding box center [302, 183] width 18 height 18
type input "[DATE]"
click at [283, 201] on div "14" at bounding box center [275, 206] width 18 height 18
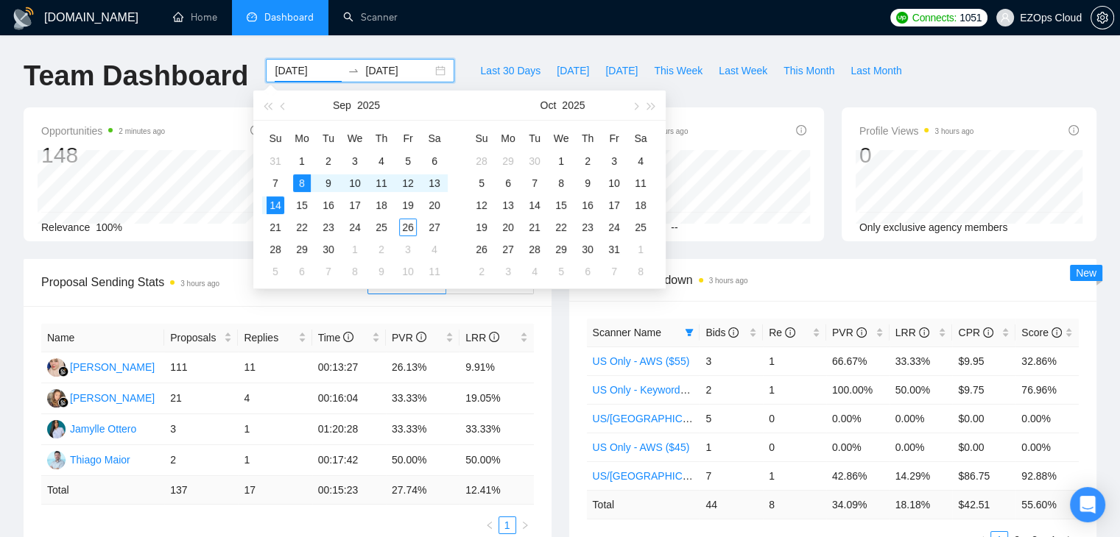
click at [294, 77] on input "[DATE]" at bounding box center [308, 71] width 67 height 16
type input "[DATE]"
click at [305, 204] on div "15" at bounding box center [302, 206] width 18 height 18
type input "[DATE]"
click at [279, 228] on div "21" at bounding box center [275, 228] width 18 height 18
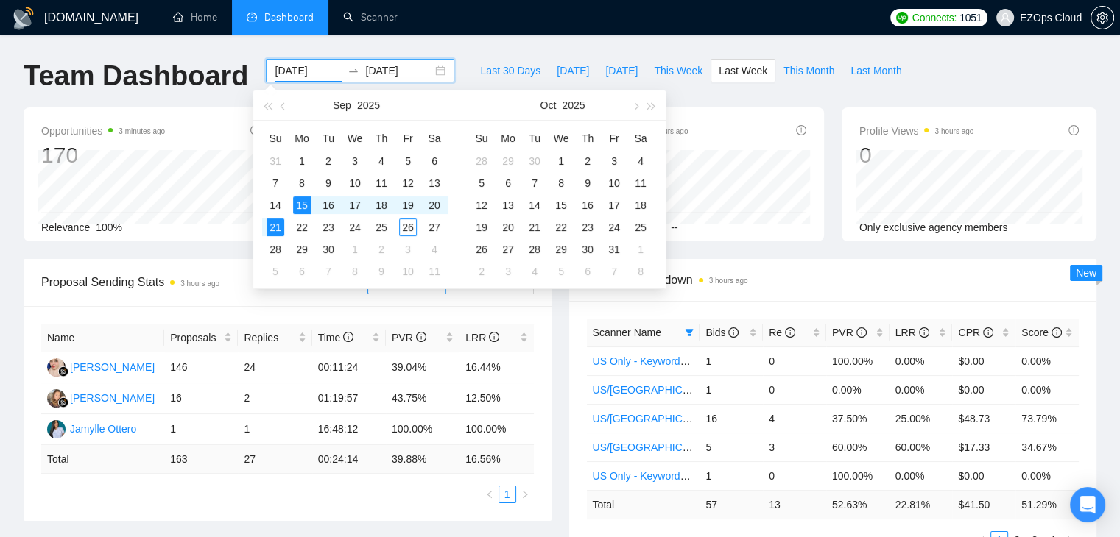
click at [286, 73] on input "[DATE]" at bounding box center [308, 71] width 67 height 16
type input "[DATE]"
click at [303, 227] on div "22" at bounding box center [302, 228] width 18 height 18
type input "[DATE]"
click at [280, 245] on div "28" at bounding box center [275, 250] width 18 height 18
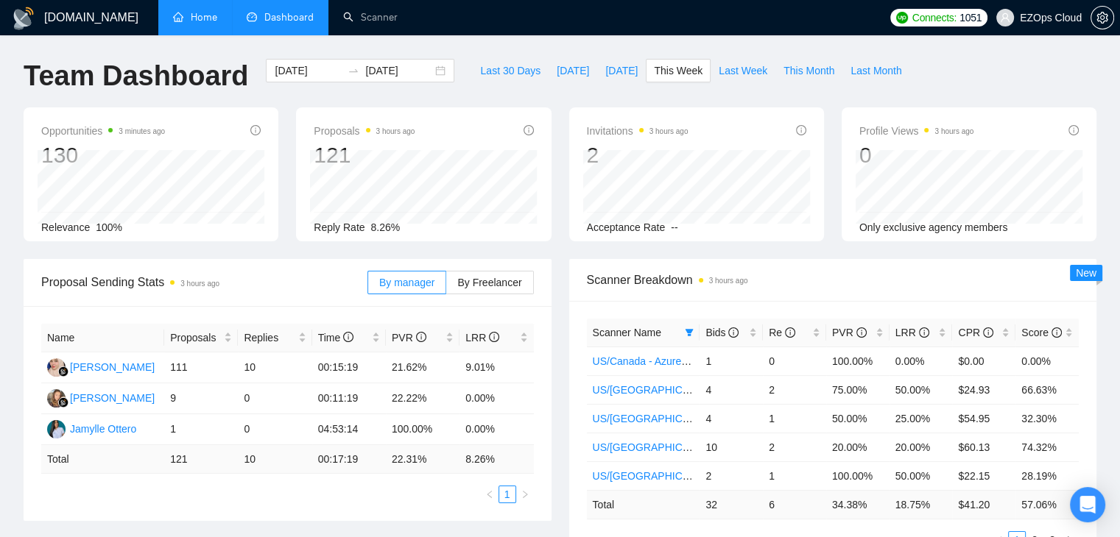
click at [184, 16] on link "Home" at bounding box center [195, 17] width 44 height 13
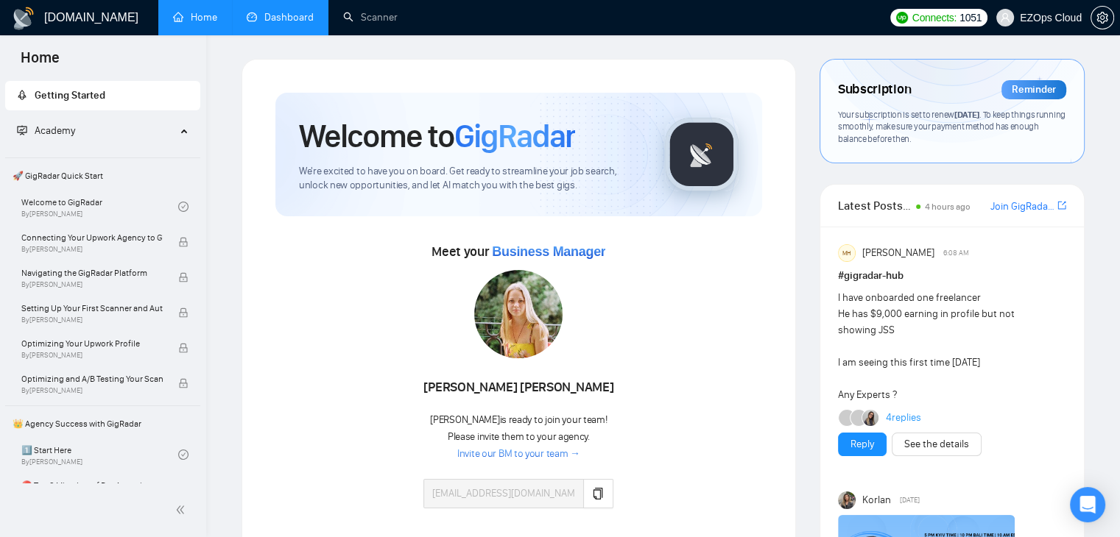
click at [266, 11] on link "Dashboard" at bounding box center [280, 17] width 67 height 13
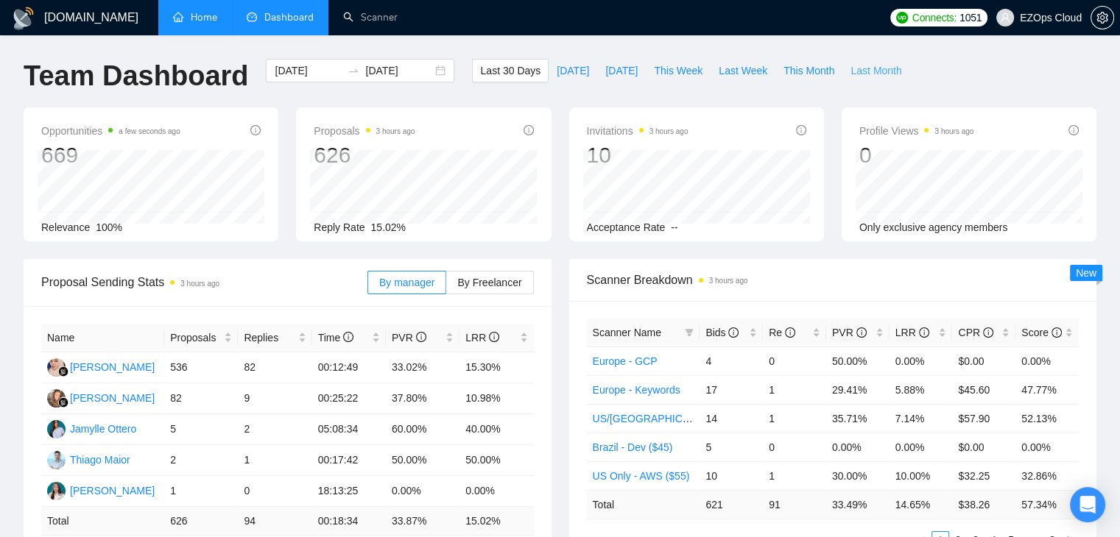
click at [861, 67] on span "Last Month" at bounding box center [875, 71] width 51 height 16
type input "[DATE]"
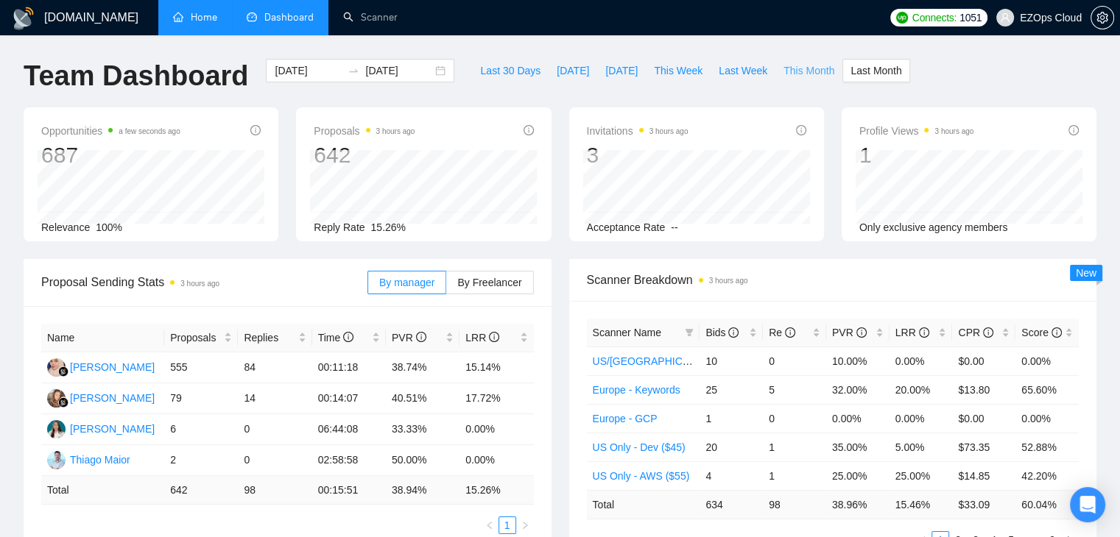
click at [783, 71] on span "This Month" at bounding box center [808, 71] width 51 height 16
type input "[DATE]"
click at [833, 224] on div "Profile Views 3 hours ago 0 Only exclusive agency members" at bounding box center [969, 174] width 272 height 134
click at [554, 261] on div "Proposal Sending Stats 3 hours ago By manager By Freelancer Name Proposals Repl…" at bounding box center [287, 405] width 545 height 293
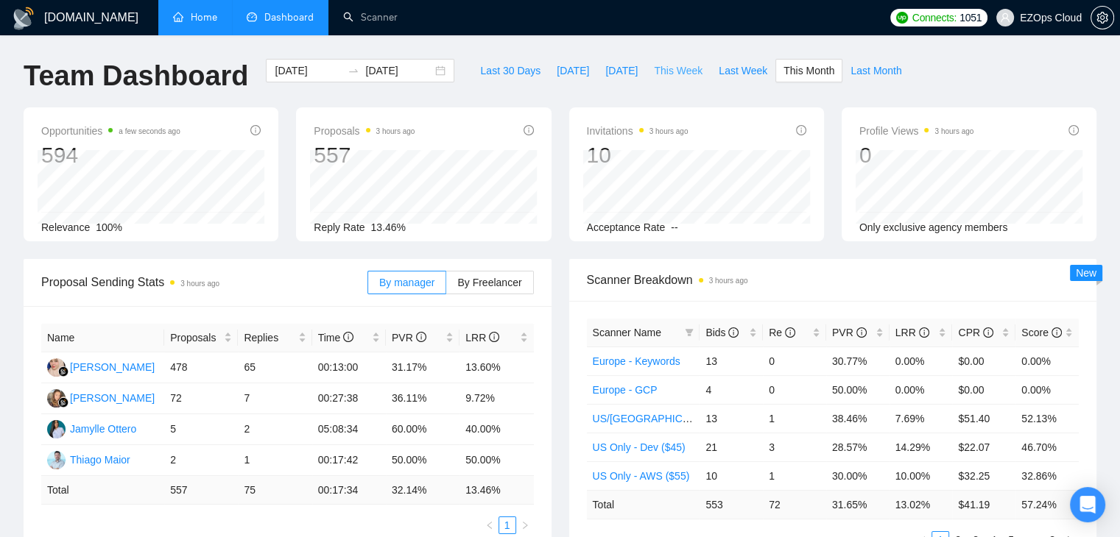
click at [668, 60] on button "This Week" at bounding box center [678, 71] width 65 height 24
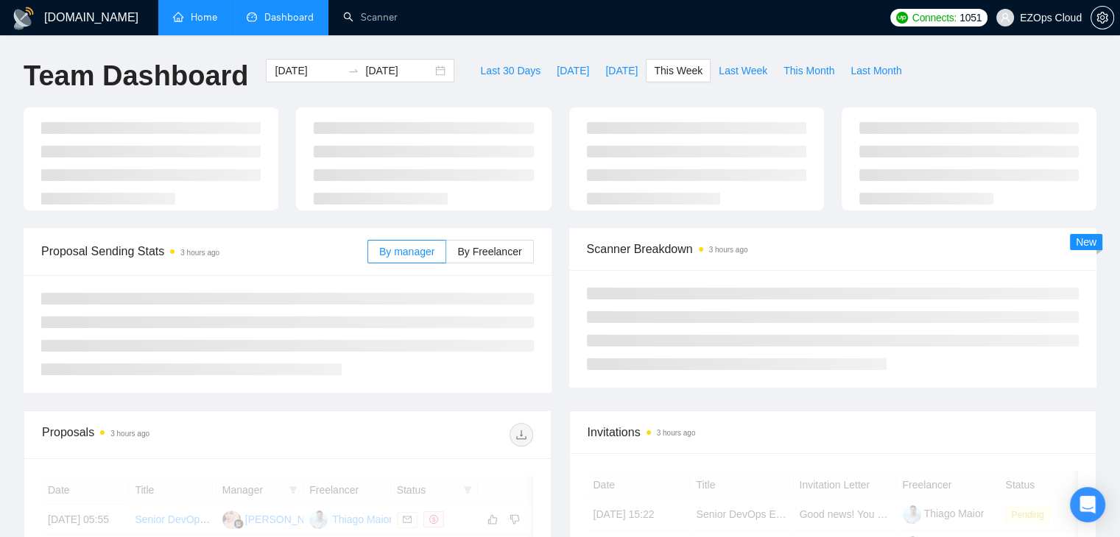
type input "[DATE]"
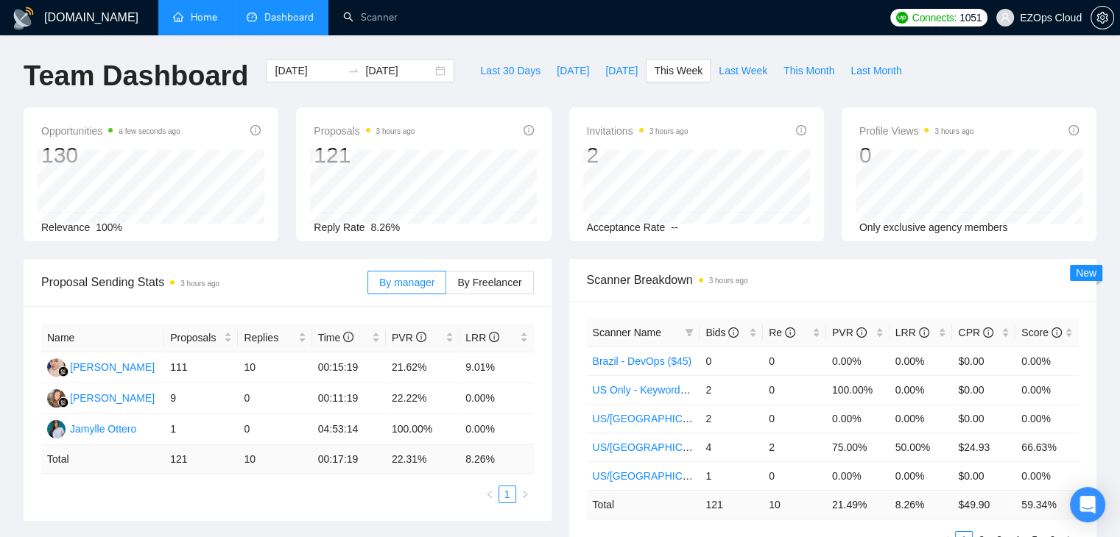
click at [65, 19] on h1 "[DOMAIN_NAME]" at bounding box center [91, 17] width 94 height 35
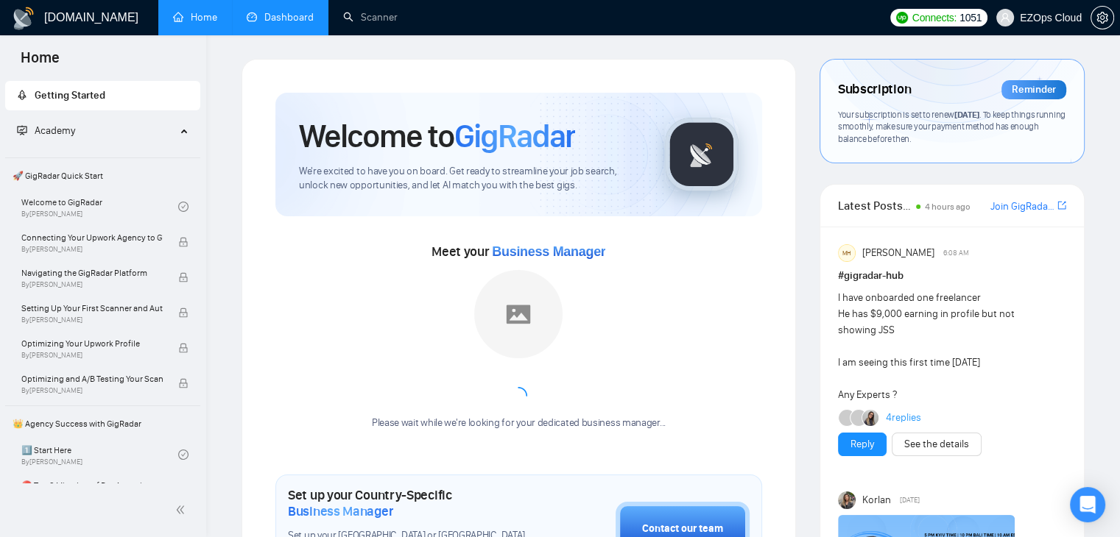
click at [202, 11] on link "Home" at bounding box center [195, 17] width 44 height 13
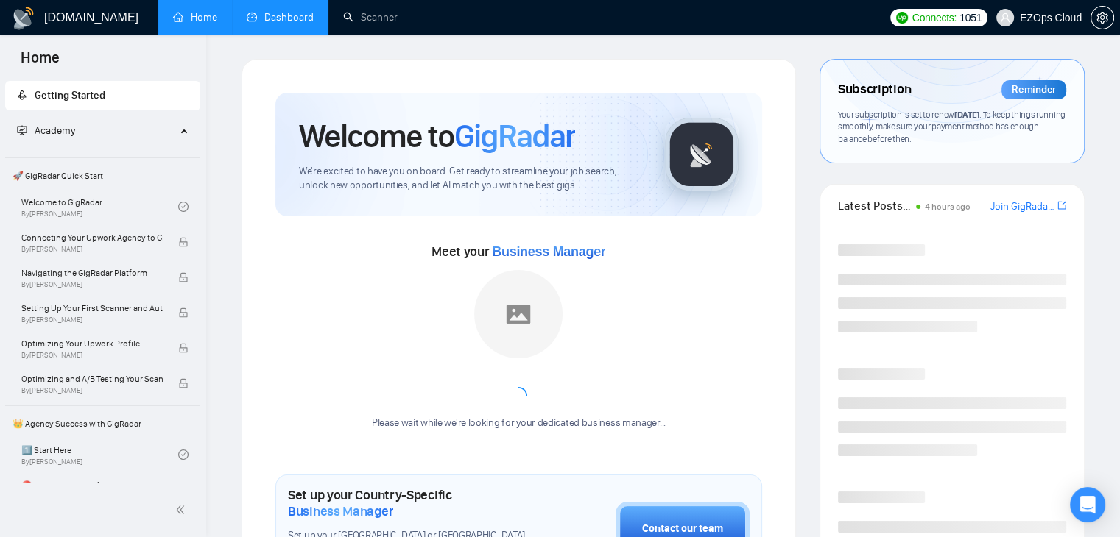
click at [292, 16] on link "Dashboard" at bounding box center [280, 17] width 67 height 13
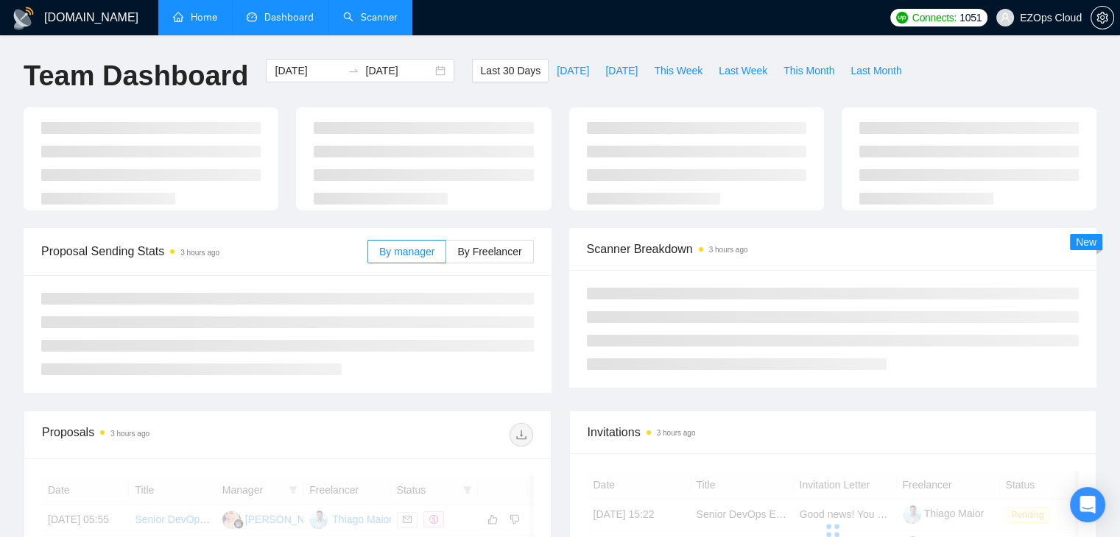
click at [377, 11] on link "Scanner" at bounding box center [370, 17] width 54 height 13
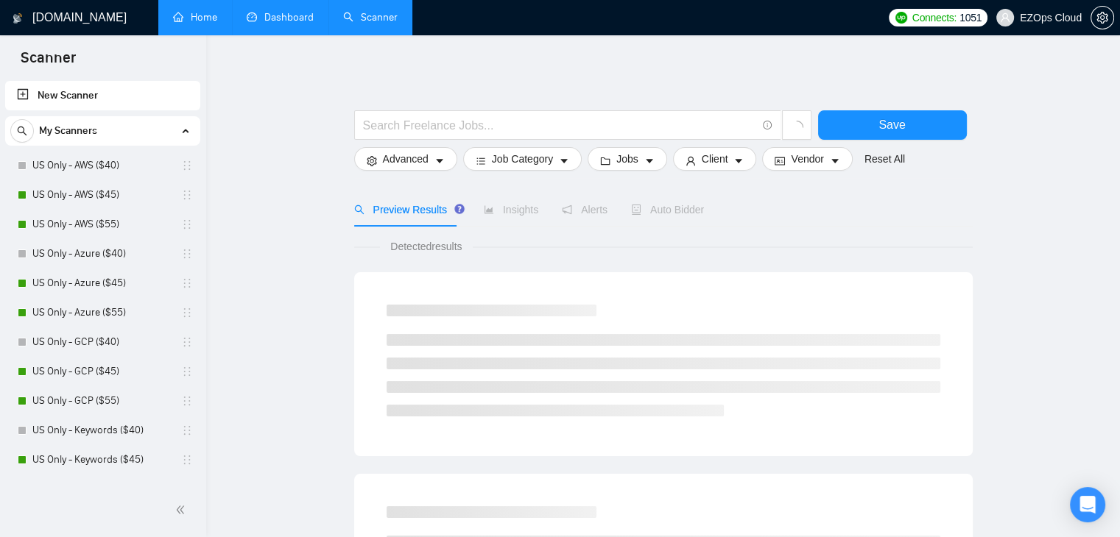
click at [256, 11] on link "Dashboard" at bounding box center [280, 17] width 67 height 13
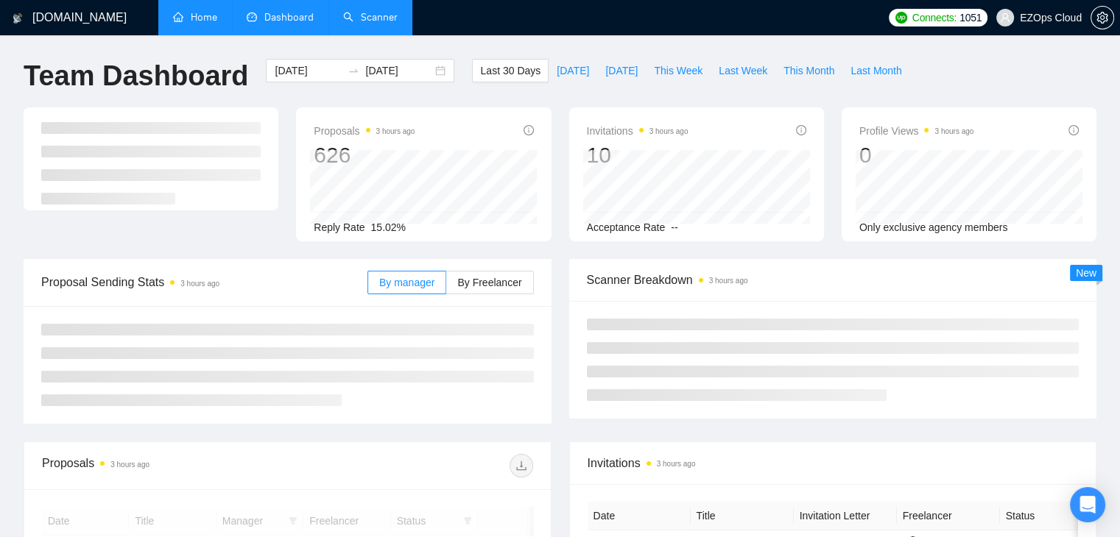
click at [188, 11] on link "Home" at bounding box center [195, 17] width 44 height 13
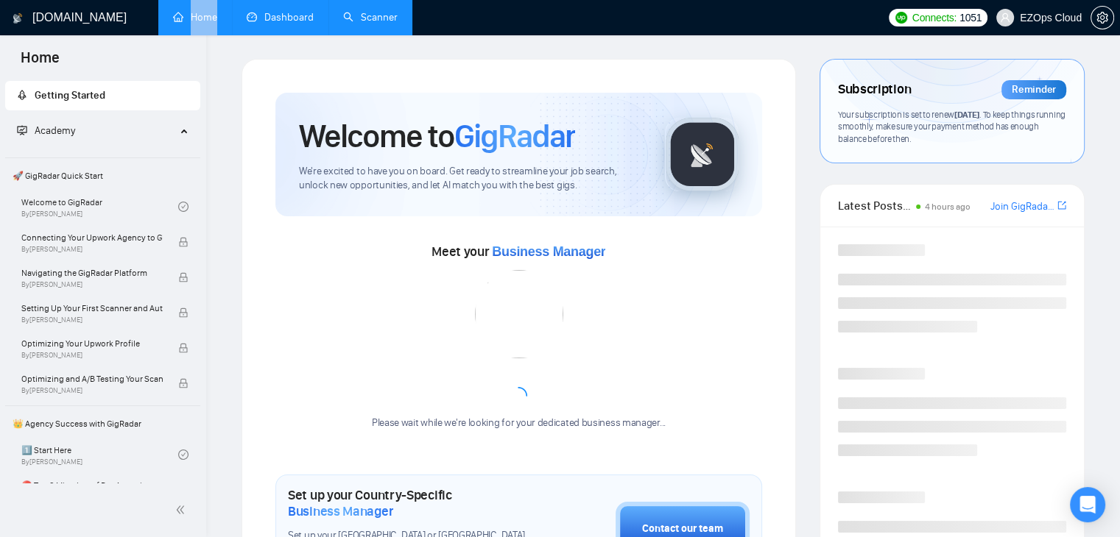
click at [188, 10] on li "Home" at bounding box center [195, 17] width 74 height 35
